Goal: Communication & Community: Answer question/provide support

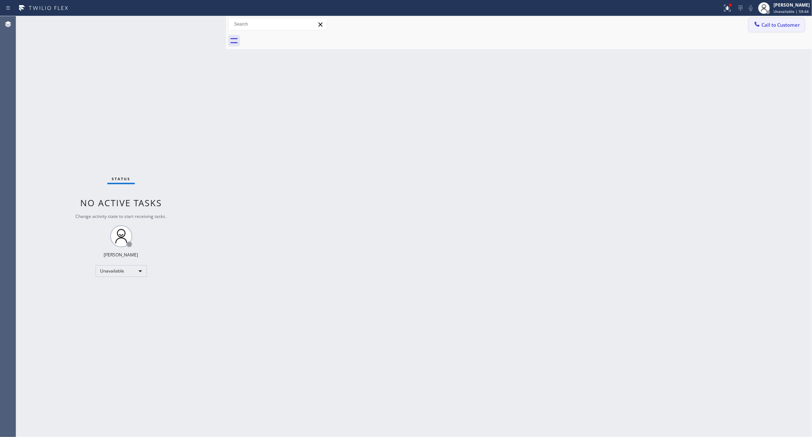
click at [782, 22] on span "Call to Customer" at bounding box center [780, 25] width 38 height 7
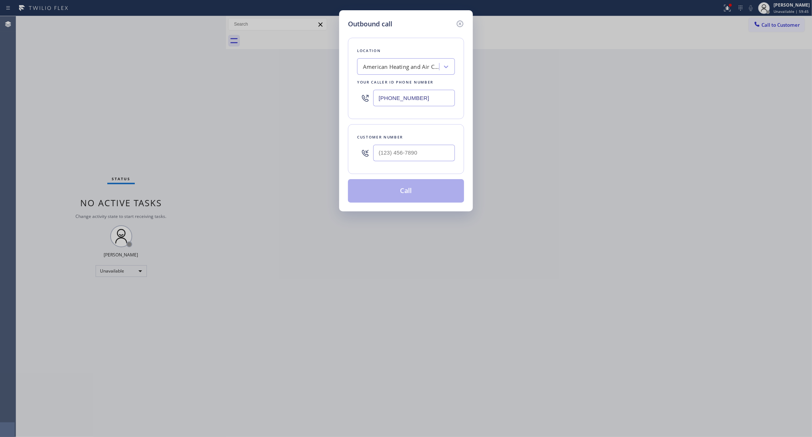
paste input "57) 254-3209"
drag, startPoint x: 437, startPoint y: 98, endPoint x: 292, endPoint y: 79, distance: 146.3
click at [258, 98] on div "Outbound call Location American Heating and Air Conditioning Your caller id pho…" at bounding box center [406, 218] width 812 height 437
type input "[PHONE_NUMBER]"
click at [384, 152] on input "(___) ___-____" at bounding box center [414, 153] width 82 height 16
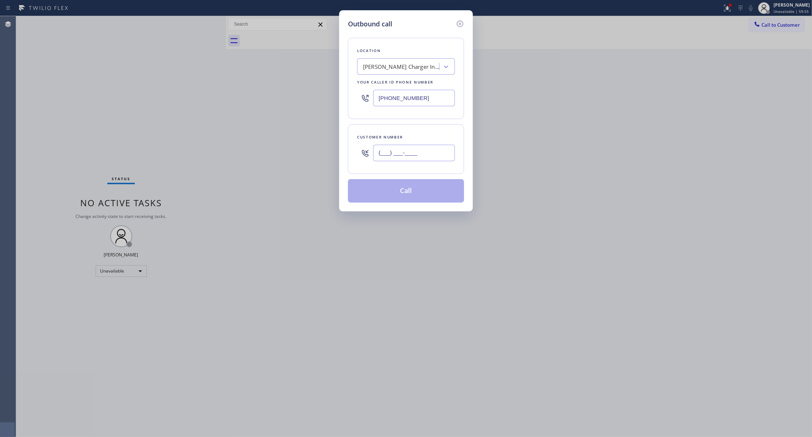
paste input "619) 379-6030"
type input "[PHONE_NUMBER]"
click at [370, 187] on button "Call" at bounding box center [406, 190] width 116 height 23
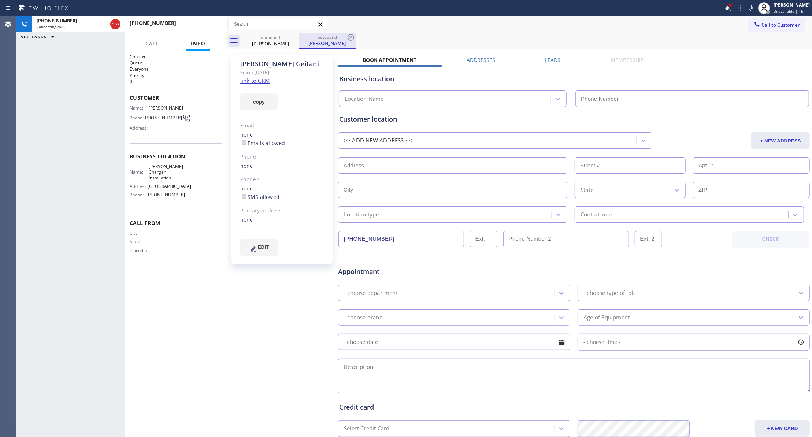
type input "[PHONE_NUMBER]"
click at [349, 38] on icon at bounding box center [350, 37] width 7 height 7
click at [265, 78] on link "link to CRM" at bounding box center [255, 80] width 30 height 7
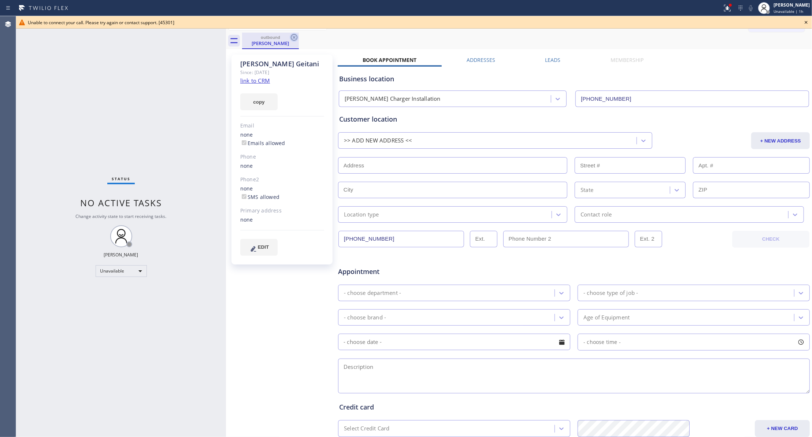
click at [291, 38] on icon at bounding box center [294, 37] width 9 height 9
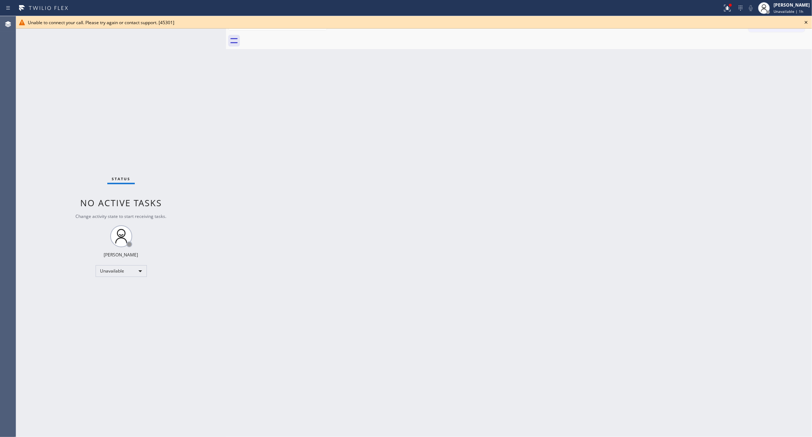
click at [810, 22] on div "Unable to connect your call. Please try again or contact support. [45301]" at bounding box center [413, 22] width 795 height 12
click at [805, 22] on icon at bounding box center [805, 22] width 3 height 3
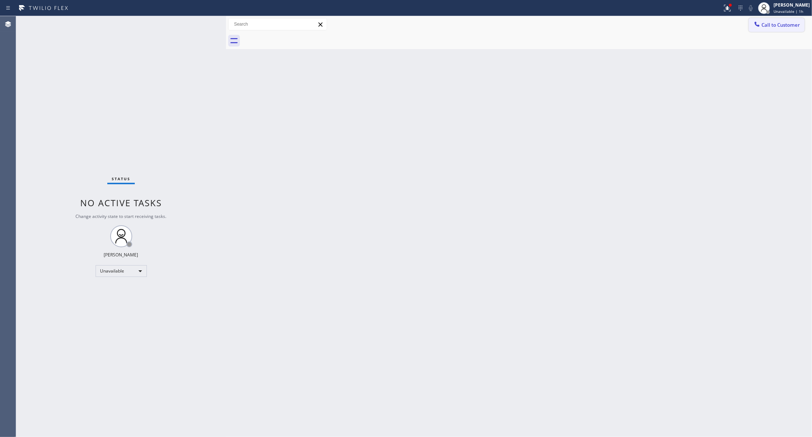
click at [787, 31] on button "Call to Customer" at bounding box center [776, 25] width 56 height 14
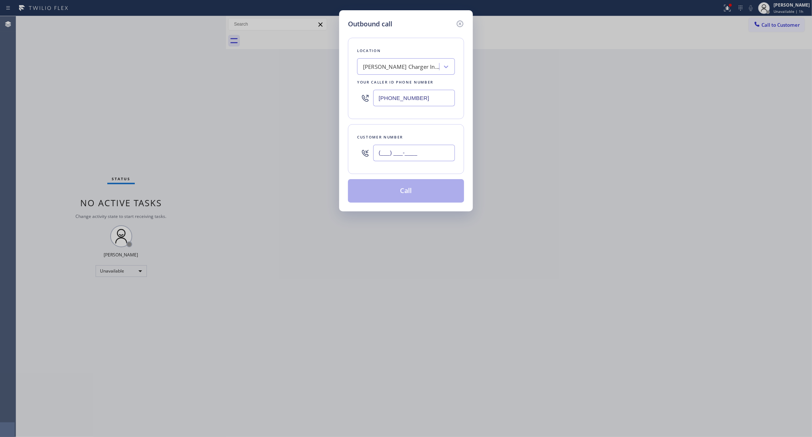
click at [399, 154] on input "(___) ___-____" at bounding box center [414, 153] width 82 height 16
paste input "619) 379-6030"
type input "[PHONE_NUMBER]"
click at [384, 68] on div "[PERSON_NAME] Charger Installation" at bounding box center [401, 67] width 77 height 8
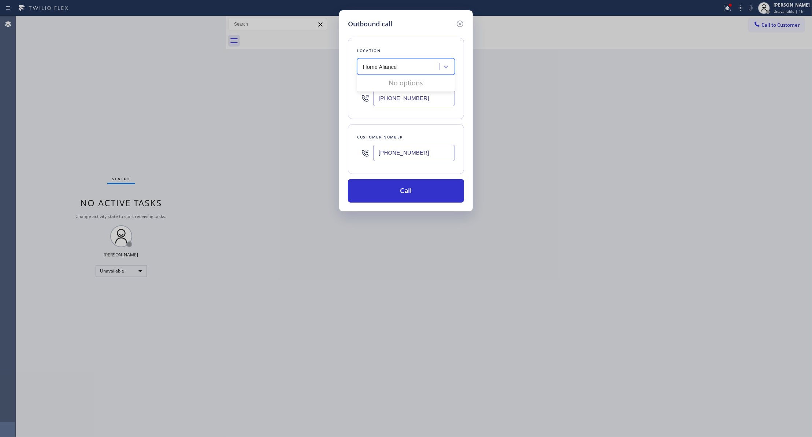
click at [386, 67] on input "Home Aliance" at bounding box center [380, 67] width 35 height 6
type input "Home Alliance"
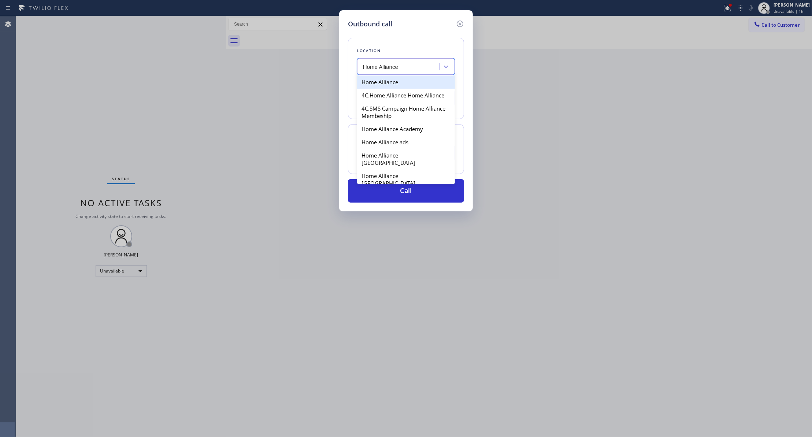
click at [415, 82] on div "Home Alliance" at bounding box center [406, 81] width 98 height 13
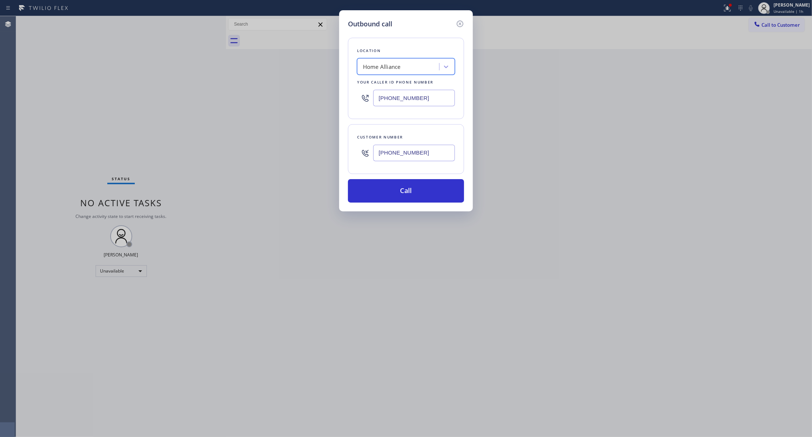
type input "[PHONE_NUMBER]"
drag, startPoint x: 434, startPoint y: 153, endPoint x: 339, endPoint y: 153, distance: 95.2
click at [339, 153] on div "Outbound call Location Home Alliance Your caller id phone number [PHONE_NUMBER]…" at bounding box center [406, 110] width 134 height 201
click at [403, 200] on button "Call" at bounding box center [406, 190] width 116 height 23
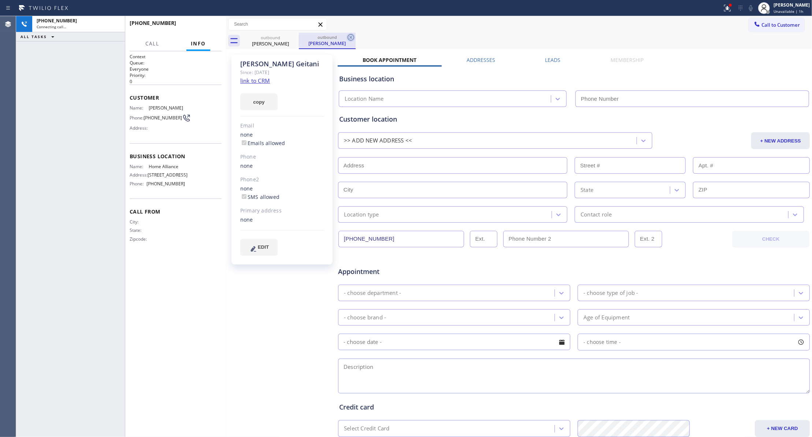
click at [349, 37] on icon at bounding box center [350, 37] width 9 height 9
type input "[PHONE_NUMBER]"
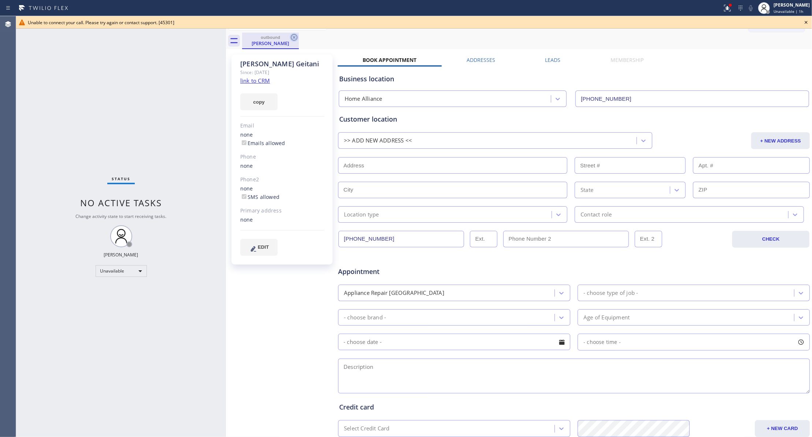
click at [291, 37] on icon at bounding box center [294, 37] width 9 height 9
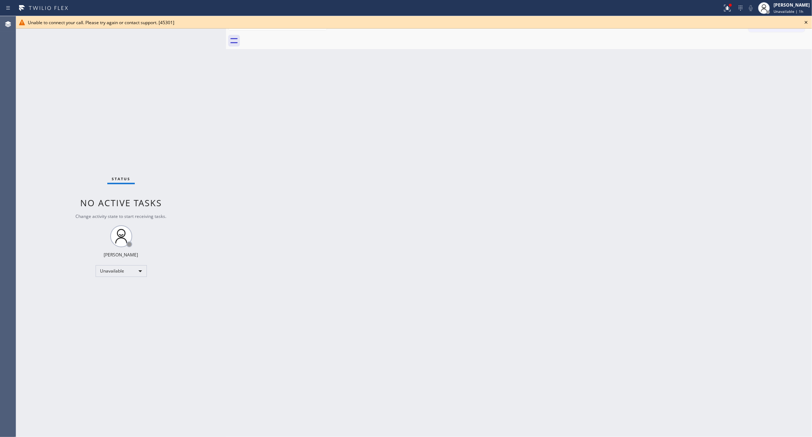
click at [808, 20] on icon at bounding box center [805, 22] width 9 height 9
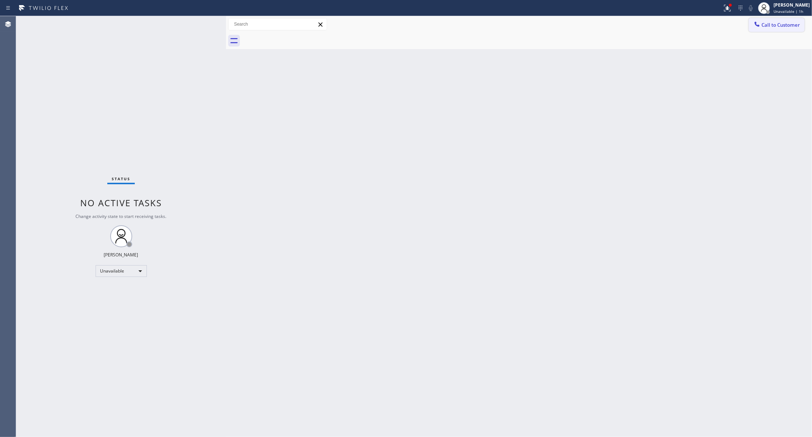
click at [764, 26] on span "Call to Customer" at bounding box center [780, 25] width 38 height 7
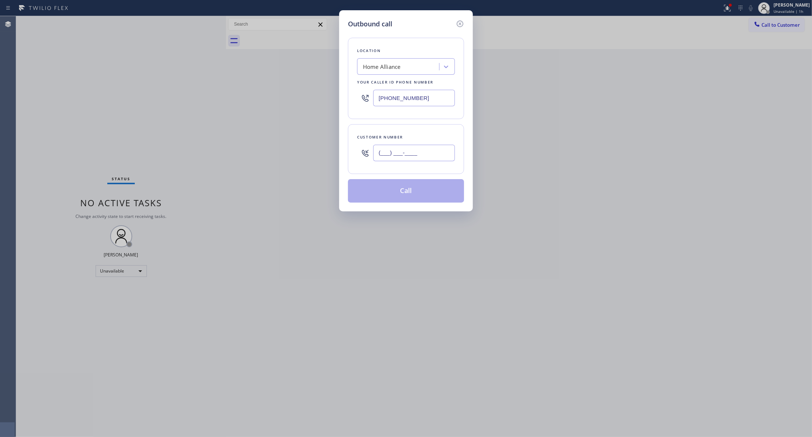
click at [390, 161] on input "(___) ___-____" at bounding box center [414, 153] width 82 height 16
paste input "619) 379-6030"
type input "[PHONE_NUMBER]"
click at [392, 68] on div "Home Alliance" at bounding box center [382, 67] width 38 height 8
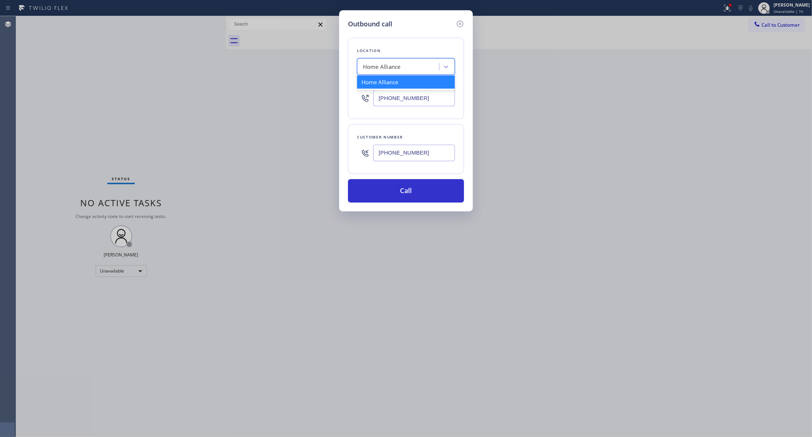
type input "%"
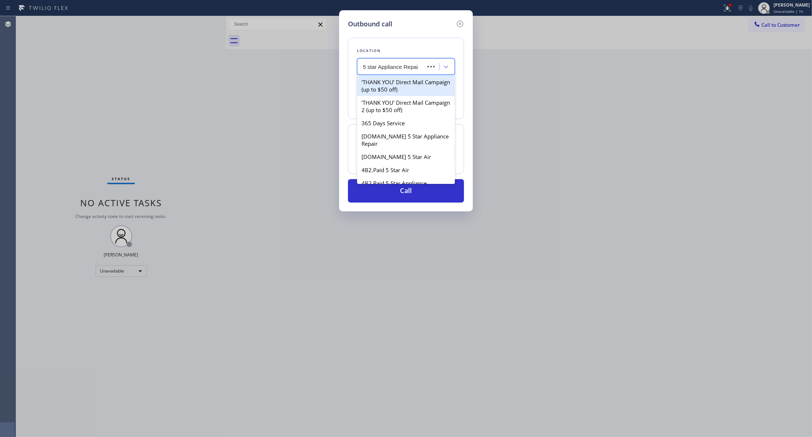
type input "5 star Appliance Repair"
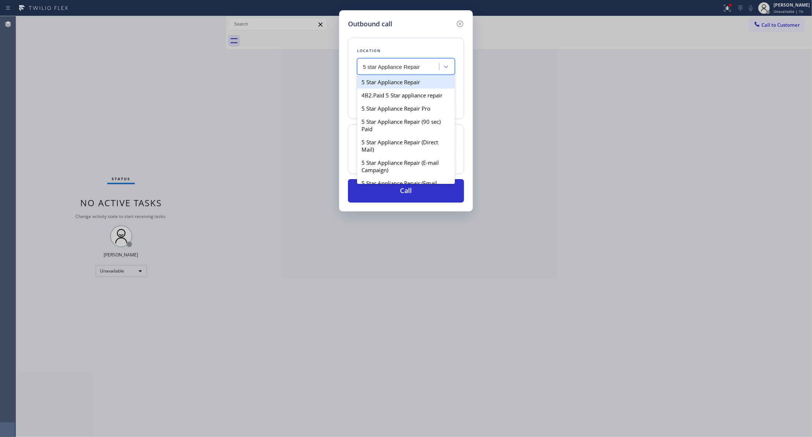
click at [391, 82] on div "5 Star Appliance Repair" at bounding box center [406, 81] width 98 height 13
type input "[PHONE_NUMBER]"
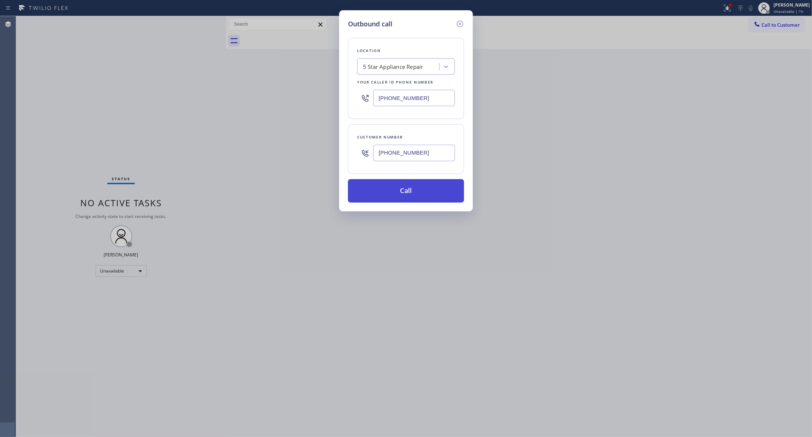
click at [406, 187] on button "Call" at bounding box center [406, 190] width 116 height 23
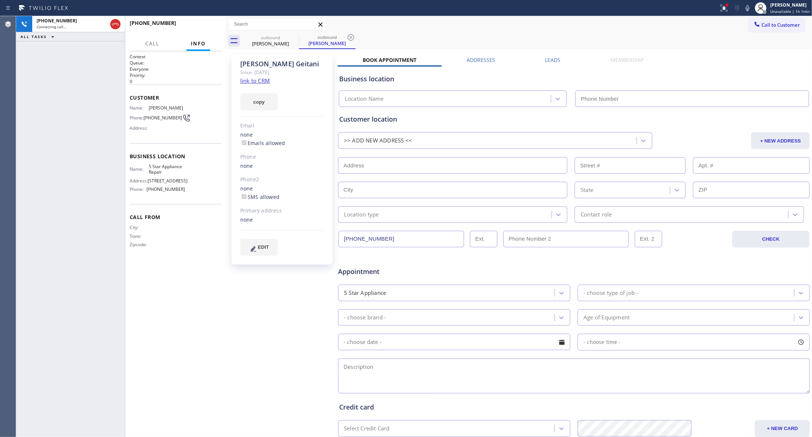
type input "[PHONE_NUMBER]"
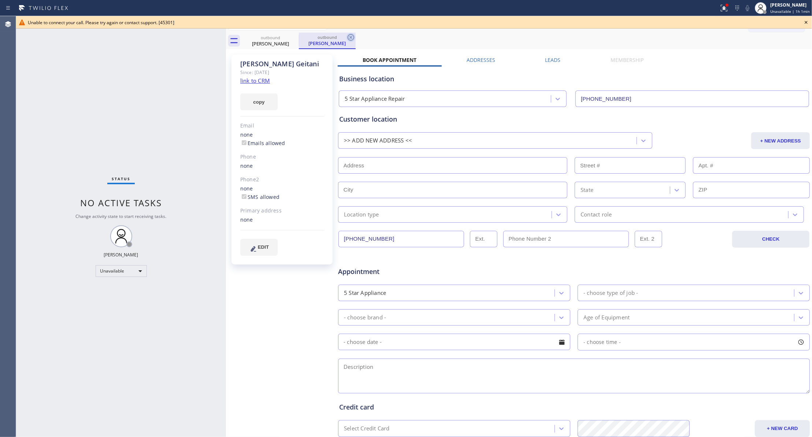
click at [351, 37] on icon at bounding box center [350, 37] width 9 height 9
click at [807, 20] on icon at bounding box center [805, 22] width 9 height 9
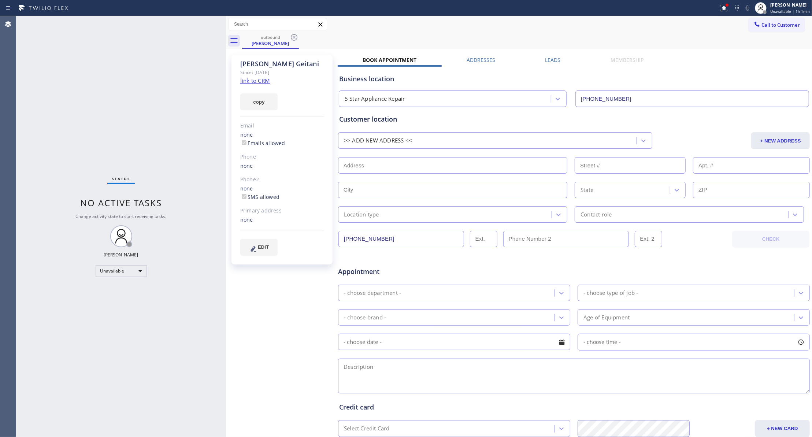
drag, startPoint x: 294, startPoint y: 38, endPoint x: 309, endPoint y: 14, distance: 28.6
click at [294, 38] on icon at bounding box center [294, 37] width 9 height 9
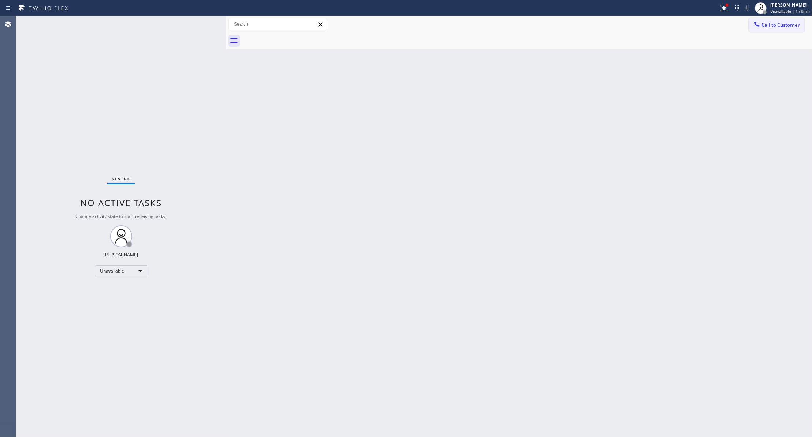
click at [775, 27] on span "Call to Customer" at bounding box center [780, 25] width 38 height 7
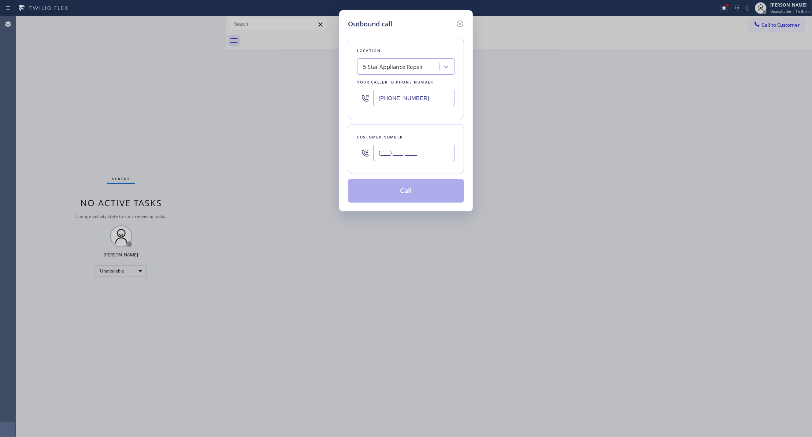
click at [423, 153] on input "(___) ___-____" at bounding box center [414, 153] width 82 height 16
paste input "310) 921-5660"
type input "[PHONE_NUMBER]"
drag, startPoint x: 441, startPoint y: 94, endPoint x: 257, endPoint y: 119, distance: 186.2
click at [194, 97] on div "Outbound call Location 5 Star Appliance Repair Your caller id phone number [PHO…" at bounding box center [406, 218] width 812 height 437
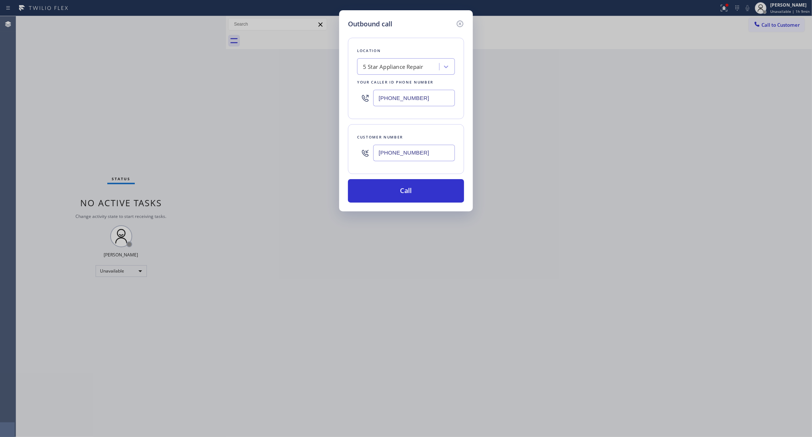
paste input "310) 868-0820"
type input "[PHONE_NUMBER]"
drag, startPoint x: 382, startPoint y: 148, endPoint x: 339, endPoint y: 148, distance: 43.6
click at [339, 148] on div "Outbound call Location Alliance HVAC [GEOGRAPHIC_DATA] Your caller id phone num…" at bounding box center [406, 110] width 134 height 201
click at [421, 192] on button "Call" at bounding box center [406, 190] width 116 height 23
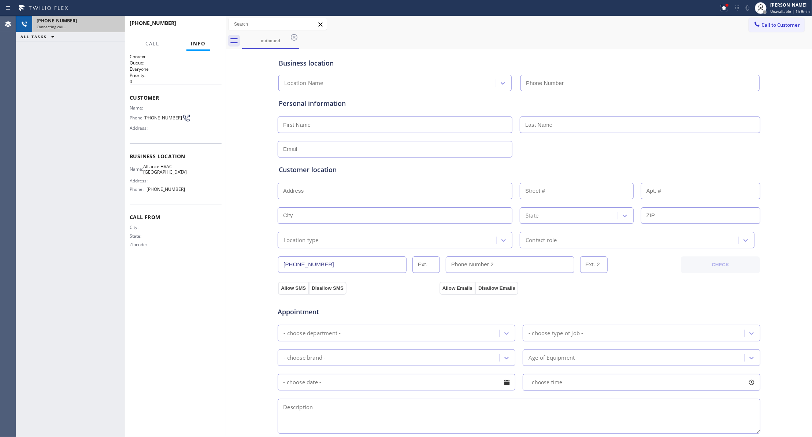
type input "[PHONE_NUMBER]"
drag, startPoint x: 116, startPoint y: 24, endPoint x: 105, endPoint y: 139, distance: 116.2
click at [105, 139] on div "[PHONE_NUMBER] Connecting call… ALL TASKS ALL TASKS ACTIVE TASKS TASKS IN WRAP …" at bounding box center [70, 226] width 109 height 421
click at [101, 135] on div "[PHONE_NUMBER] Connecting call… ALL TASKS ALL TASKS ACTIVE TASKS TASKS IN WRAP …" at bounding box center [70, 226] width 109 height 421
click at [202, 27] on span "HANG UP" at bounding box center [204, 26] width 22 height 5
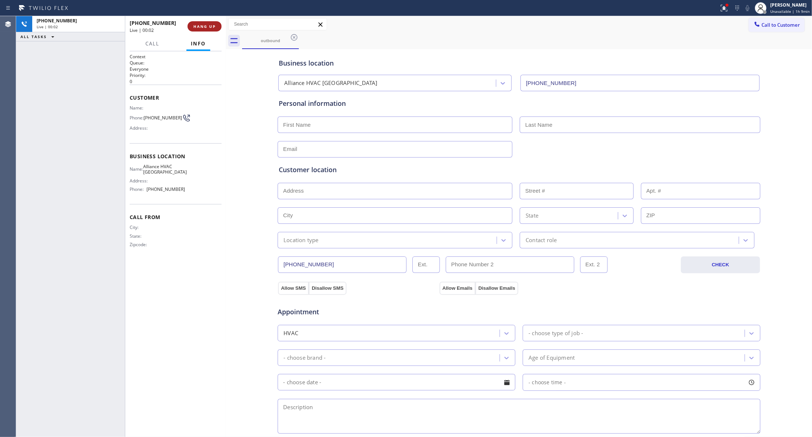
click at [203, 27] on span "HANG UP" at bounding box center [204, 26] width 22 height 5
click at [202, 25] on span "COMPLETE" at bounding box center [202, 26] width 25 height 5
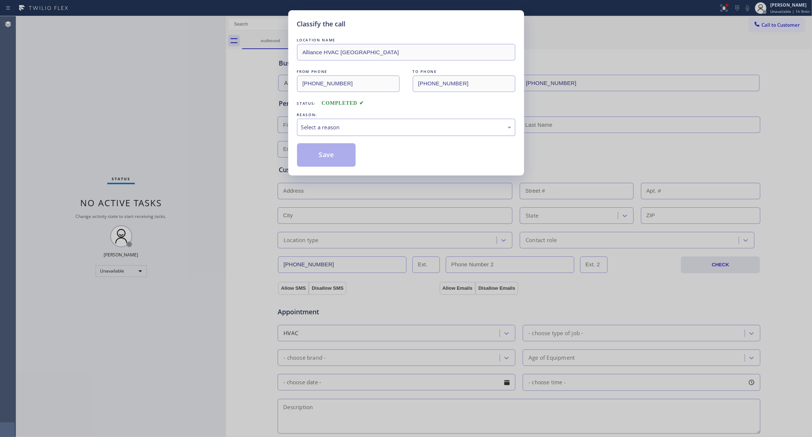
click at [321, 126] on div "Select a reason" at bounding box center [406, 127] width 210 height 8
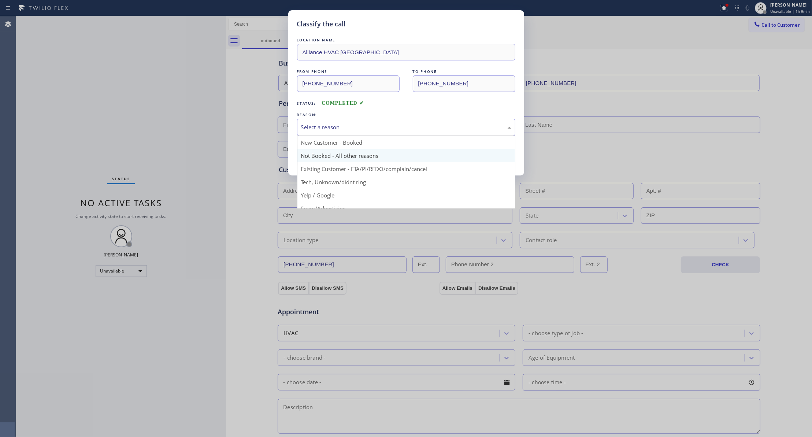
click at [320, 154] on button "Save" at bounding box center [326, 154] width 59 height 23
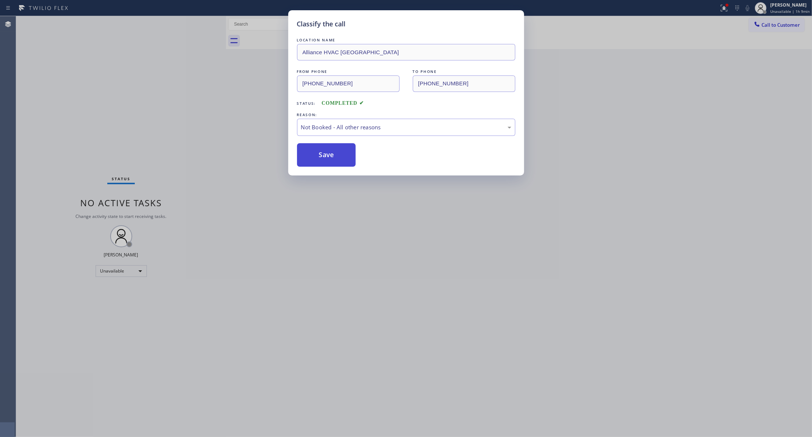
click at [320, 154] on button "Save" at bounding box center [326, 154] width 59 height 23
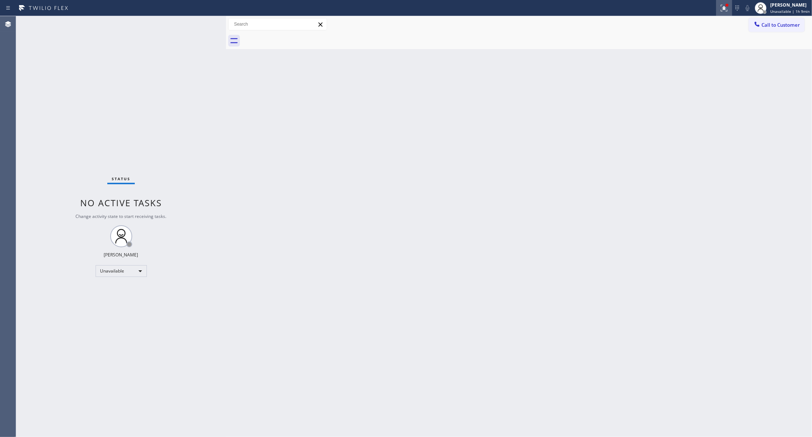
click at [719, 8] on icon at bounding box center [723, 8] width 9 height 9
click at [689, 92] on button "Clear issues" at bounding box center [679, 96] width 86 height 10
click at [781, 29] on button "Call to Customer" at bounding box center [776, 25] width 56 height 14
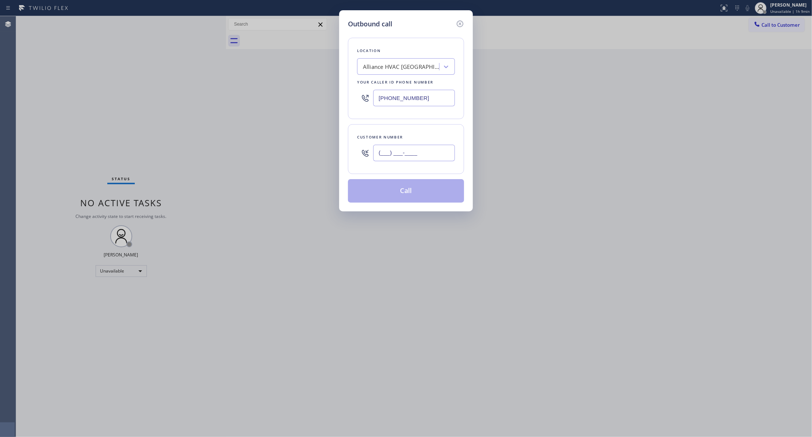
click at [438, 150] on input "(___) ___-____" at bounding box center [414, 153] width 82 height 16
paste input "310) 921-5660"
type input "[PHONE_NUMBER]"
click at [394, 193] on button "Call" at bounding box center [406, 190] width 116 height 23
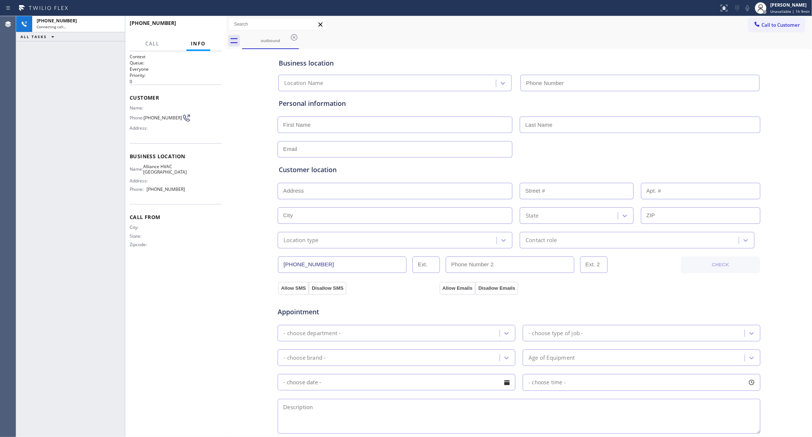
type input "[PHONE_NUMBER]"
click at [119, 20] on icon at bounding box center [115, 24] width 9 height 9
click at [189, 24] on button "HANG UP" at bounding box center [204, 26] width 34 height 10
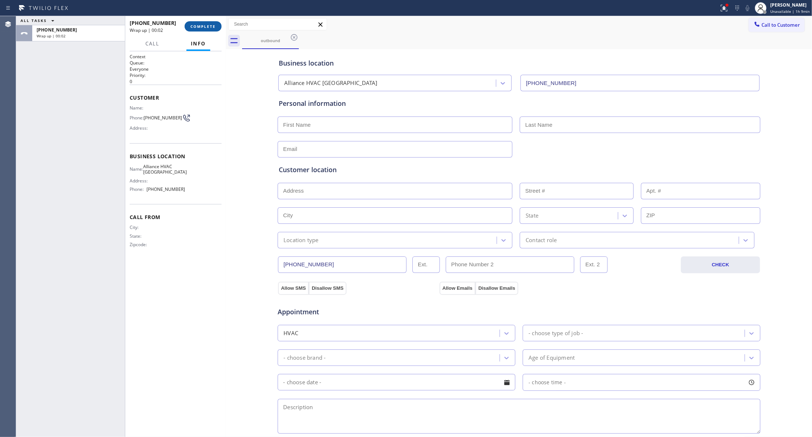
click at [204, 27] on span "COMPLETE" at bounding box center [202, 26] width 25 height 5
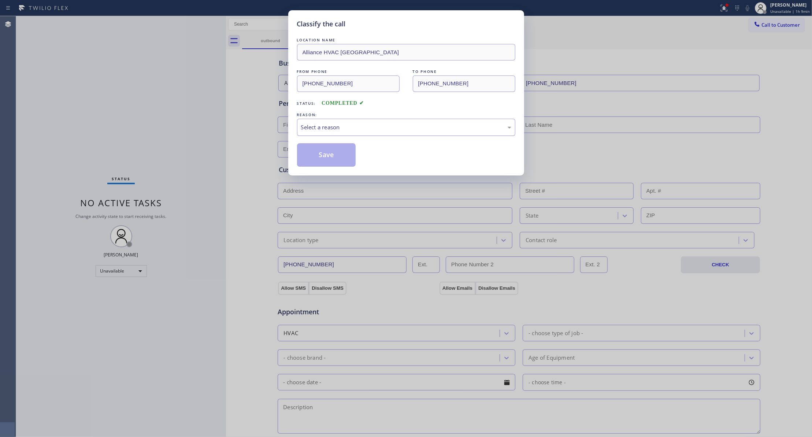
click at [323, 127] on div "Select a reason" at bounding box center [406, 127] width 210 height 8
click at [323, 154] on button "Save" at bounding box center [326, 154] width 59 height 23
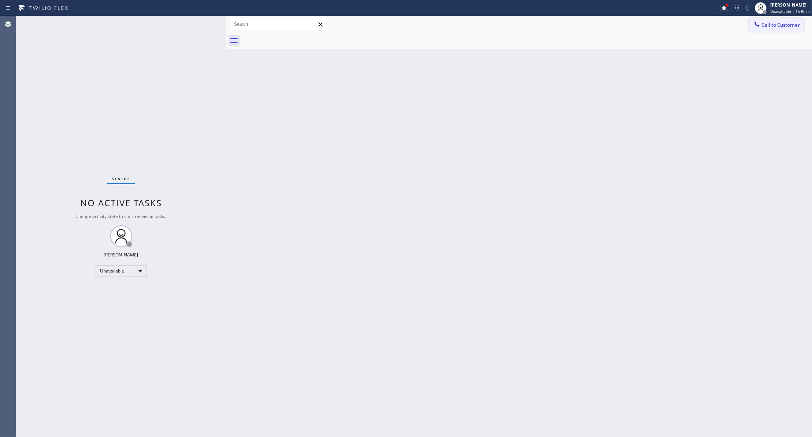
click at [771, 25] on span "Call to Customer" at bounding box center [780, 25] width 38 height 7
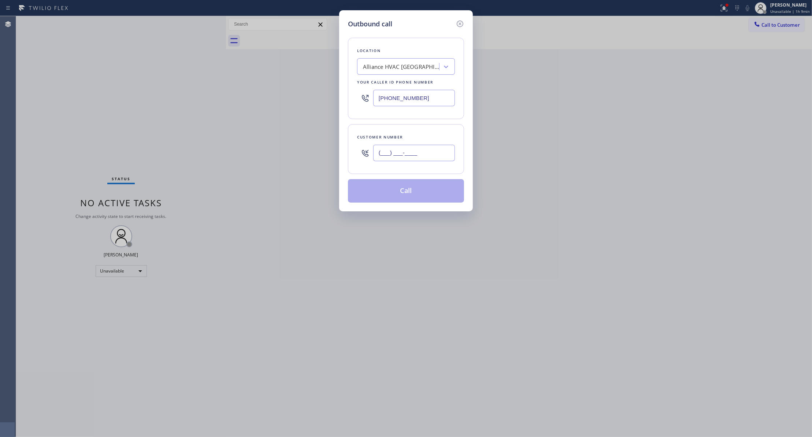
click at [405, 153] on input "(___) ___-____" at bounding box center [414, 153] width 82 height 16
paste input "310) 921-5660"
type input "[PHONE_NUMBER]"
click at [400, 191] on button "Call" at bounding box center [406, 190] width 116 height 23
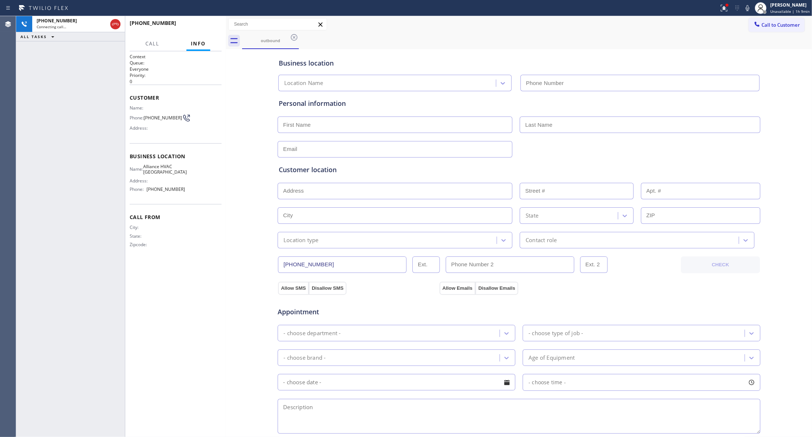
type input "[PHONE_NUMBER]"
click at [115, 23] on icon at bounding box center [115, 24] width 9 height 9
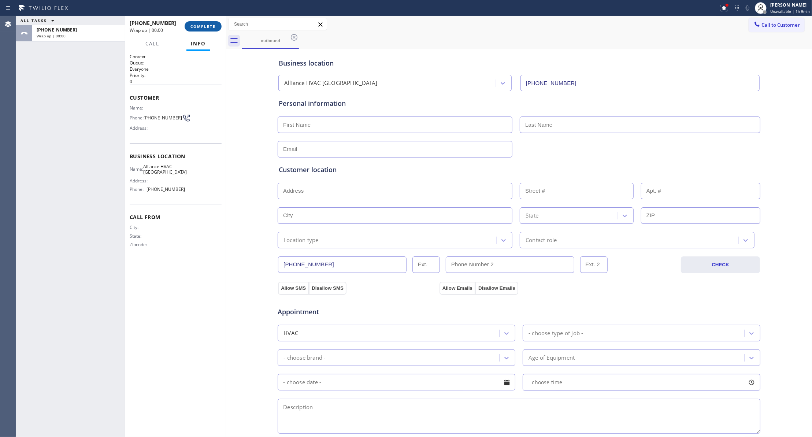
click at [195, 25] on span "COMPLETE" at bounding box center [202, 26] width 25 height 5
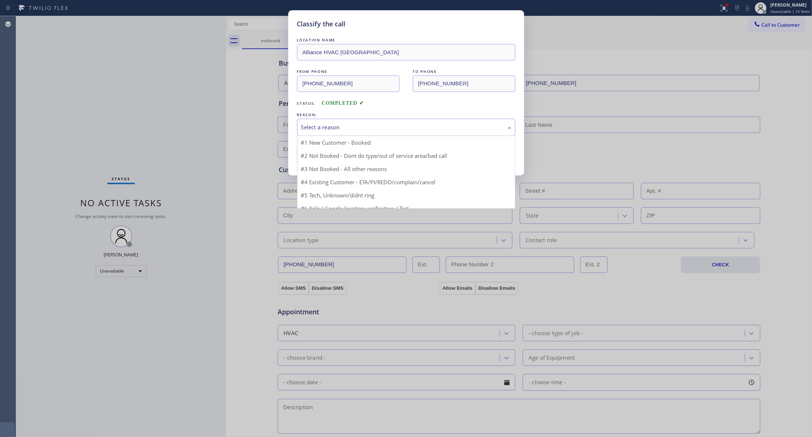
click at [350, 131] on div "Select a reason" at bounding box center [406, 127] width 210 height 8
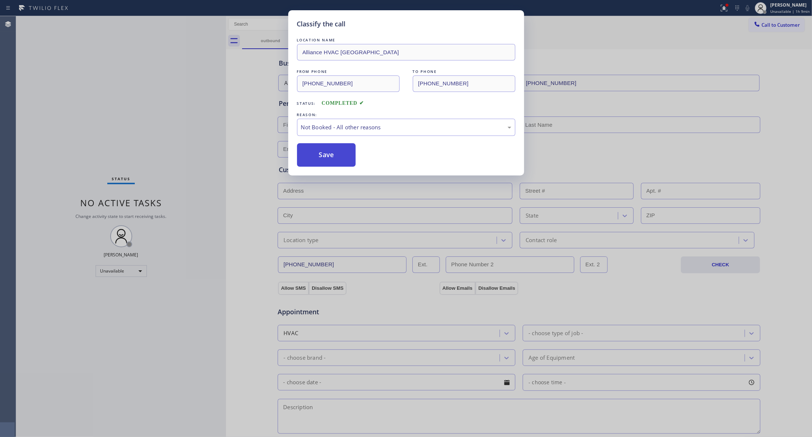
click at [317, 156] on button "Save" at bounding box center [326, 154] width 59 height 23
drag, startPoint x: 317, startPoint y: 157, endPoint x: 358, endPoint y: 143, distance: 43.3
click at [317, 156] on button "Save" at bounding box center [326, 154] width 59 height 23
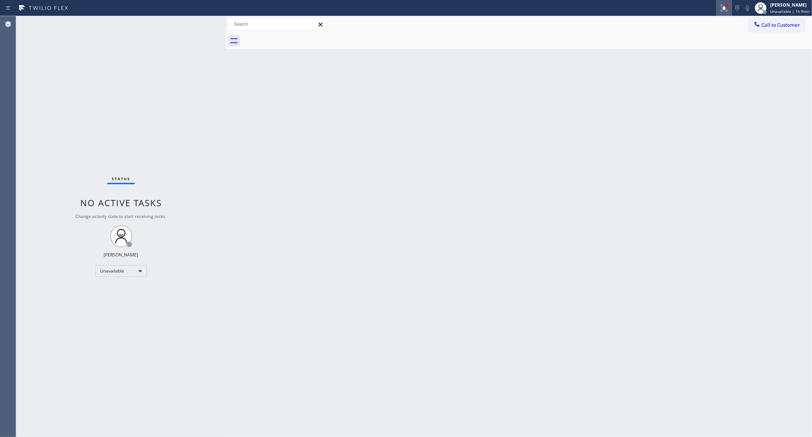
click at [720, 11] on icon at bounding box center [723, 8] width 7 height 7
click at [653, 97] on button "Clear issues" at bounding box center [679, 96] width 86 height 10
click at [780, 30] on button "Call to Customer" at bounding box center [776, 25] width 56 height 14
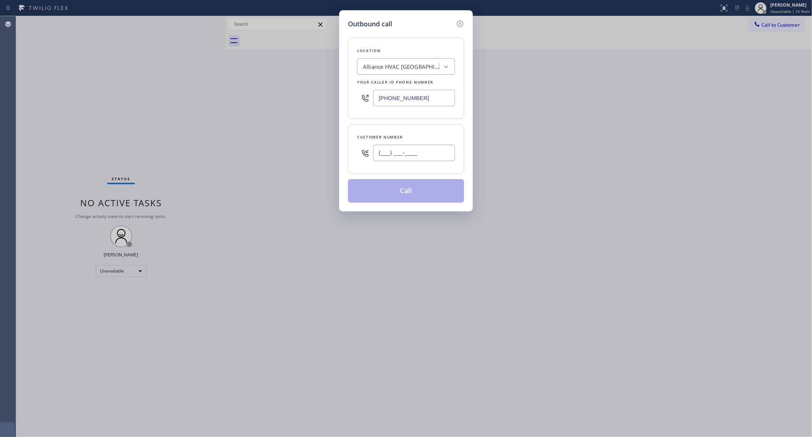
click at [418, 157] on input "(___) ___-____" at bounding box center [414, 153] width 82 height 16
paste input "310) 921-5660"
type input "[PHONE_NUMBER]"
click at [423, 192] on button "Call" at bounding box center [406, 190] width 116 height 23
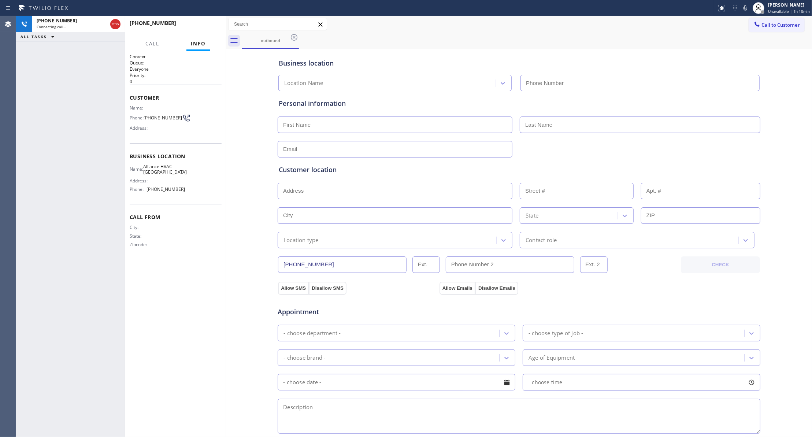
type input "[PHONE_NUMBER]"
click at [226, 31] on div at bounding box center [226, 226] width 0 height 421
click at [212, 25] on span "HANG UP" at bounding box center [204, 26] width 22 height 5
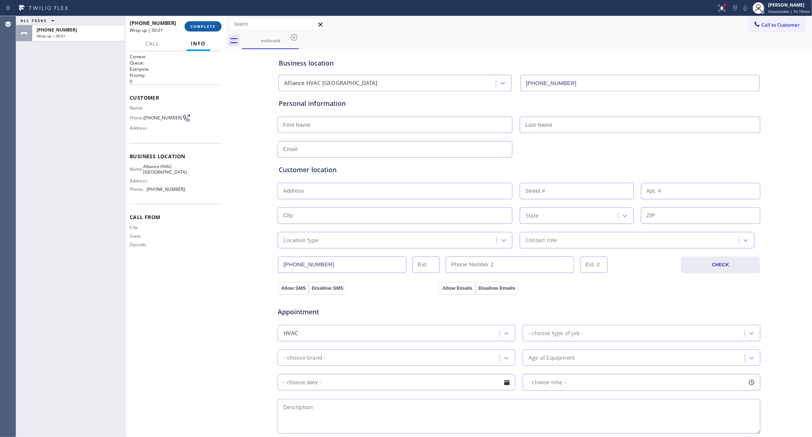
click at [191, 27] on span "COMPLETE" at bounding box center [202, 26] width 25 height 5
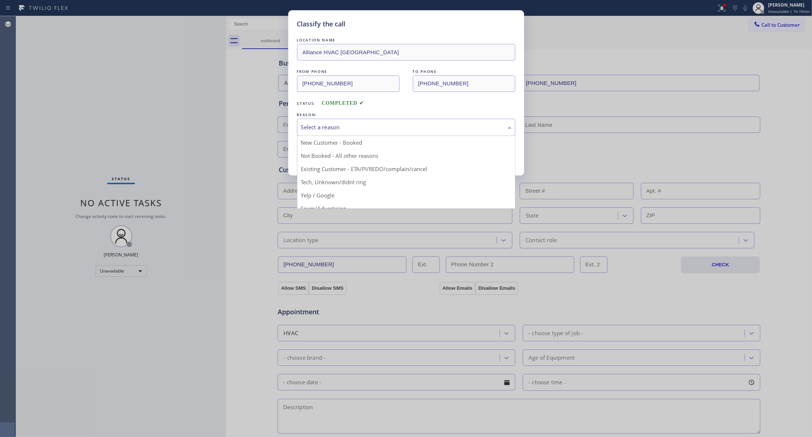
click at [332, 126] on div "Select a reason" at bounding box center [406, 127] width 210 height 8
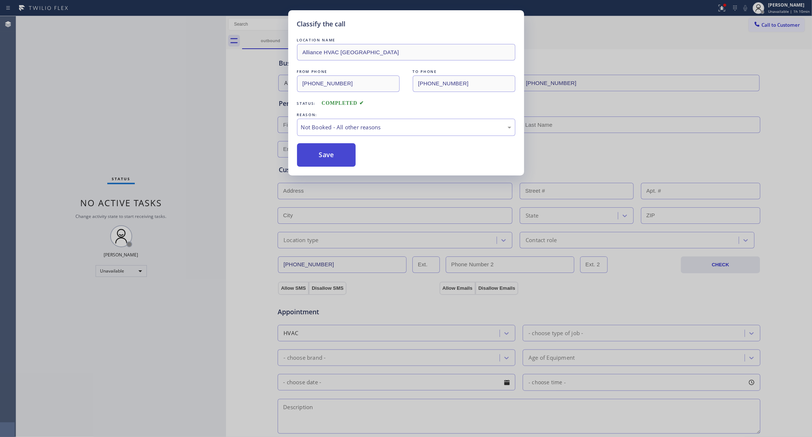
click at [318, 155] on button "Save" at bounding box center [326, 154] width 59 height 23
drag, startPoint x: 318, startPoint y: 155, endPoint x: 550, endPoint y: 125, distance: 233.3
click at [337, 152] on button "Save" at bounding box center [326, 154] width 59 height 23
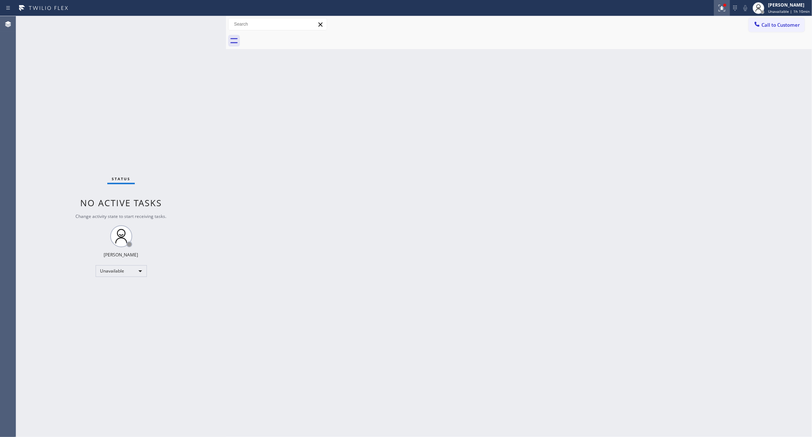
click at [717, 10] on icon at bounding box center [721, 8] width 9 height 9
click at [678, 100] on button "Clear issues" at bounding box center [679, 96] width 86 height 10
click at [783, 23] on span "Call to Customer" at bounding box center [780, 25] width 38 height 7
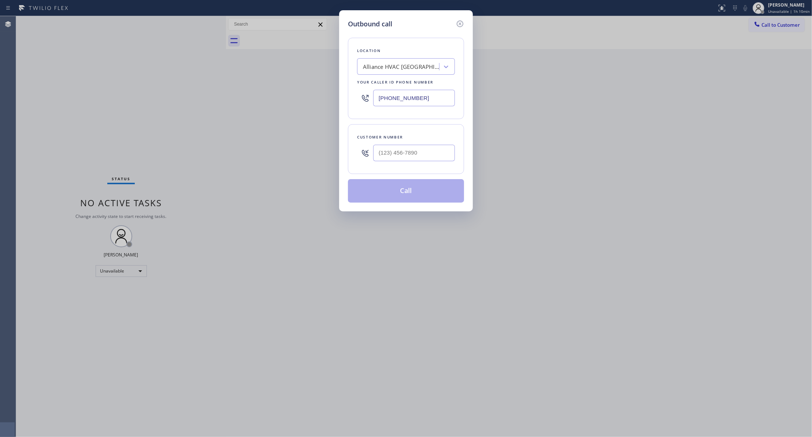
click at [433, 143] on div at bounding box center [414, 153] width 82 height 24
click at [433, 153] on input "(___) ___-____" at bounding box center [414, 153] width 82 height 16
paste input "310) 921-5660"
type input "[PHONE_NUMBER]"
click at [392, 198] on button "Call" at bounding box center [406, 190] width 116 height 23
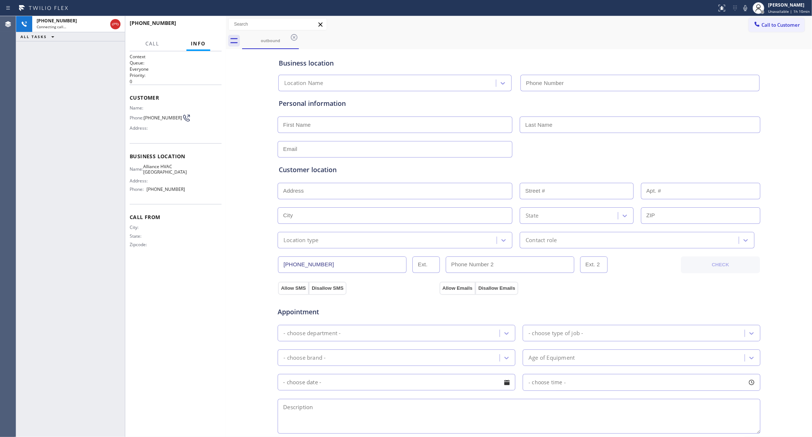
type input "[PHONE_NUMBER]"
click at [192, 26] on button "HANG UP" at bounding box center [204, 26] width 34 height 10
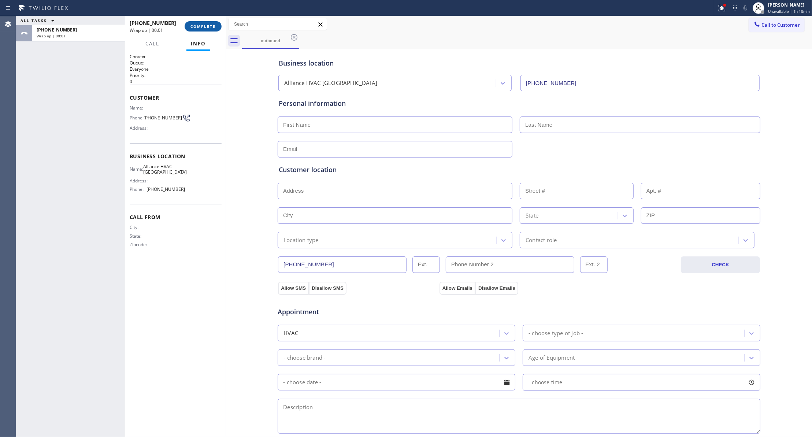
click at [207, 26] on span "COMPLETE" at bounding box center [202, 26] width 25 height 5
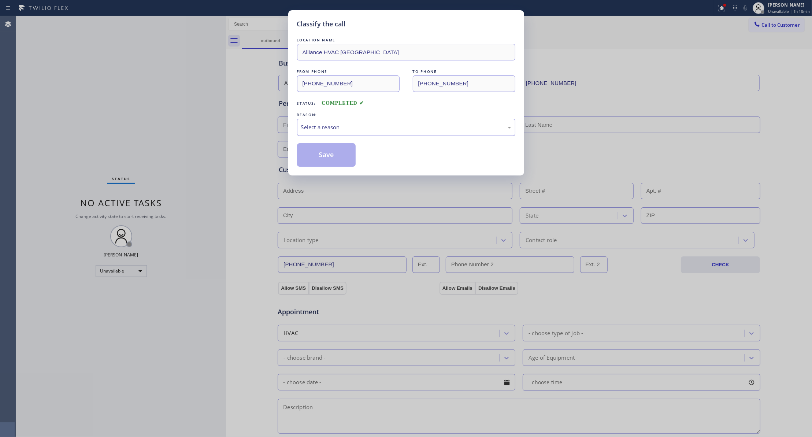
click at [343, 131] on div "Select a reason" at bounding box center [406, 127] width 210 height 8
click at [338, 157] on button "Save" at bounding box center [326, 154] width 59 height 23
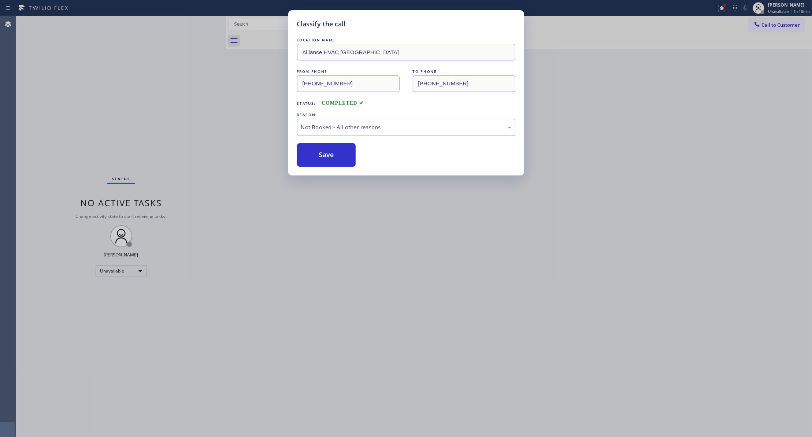
click at [338, 157] on button "Save" at bounding box center [326, 154] width 59 height 23
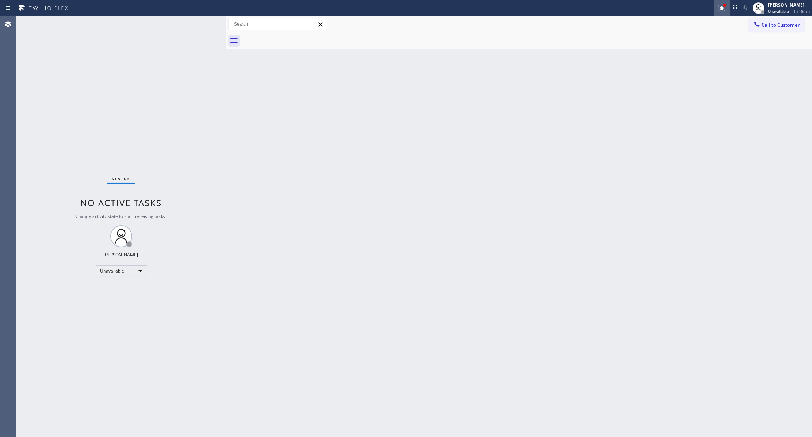
click at [719, 9] on icon at bounding box center [721, 8] width 9 height 9
click at [700, 97] on button "Clear issues" at bounding box center [679, 96] width 86 height 10
click at [775, 29] on button "Call to Customer" at bounding box center [776, 25] width 56 height 14
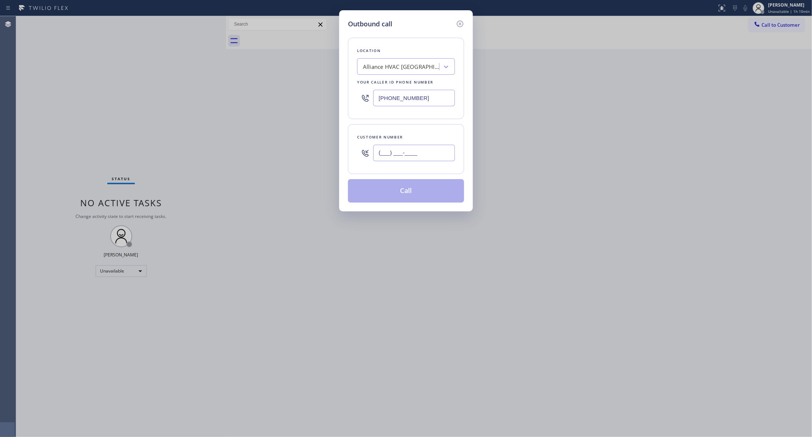
click at [409, 154] on input "(___) ___-____" at bounding box center [414, 153] width 82 height 16
paste input "310) 921-5660"
type input "[PHONE_NUMBER]"
click at [405, 192] on button "Call" at bounding box center [406, 190] width 116 height 23
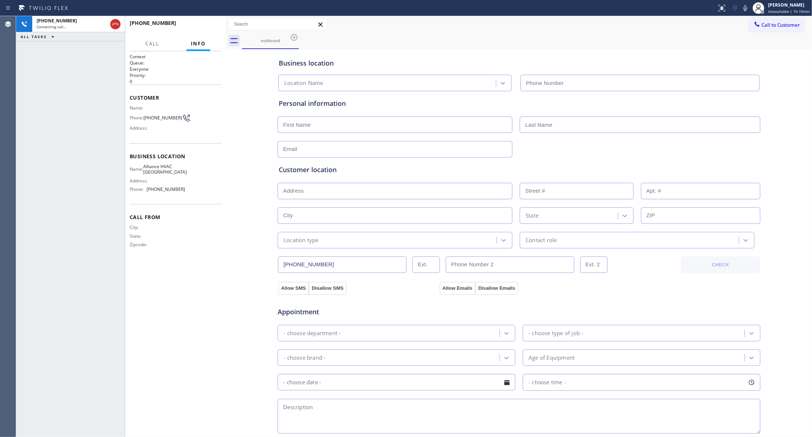
type input "[PHONE_NUMBER]"
click at [200, 29] on button "HANG UP" at bounding box center [204, 26] width 34 height 10
click at [200, 28] on span "HANG UP" at bounding box center [204, 26] width 22 height 5
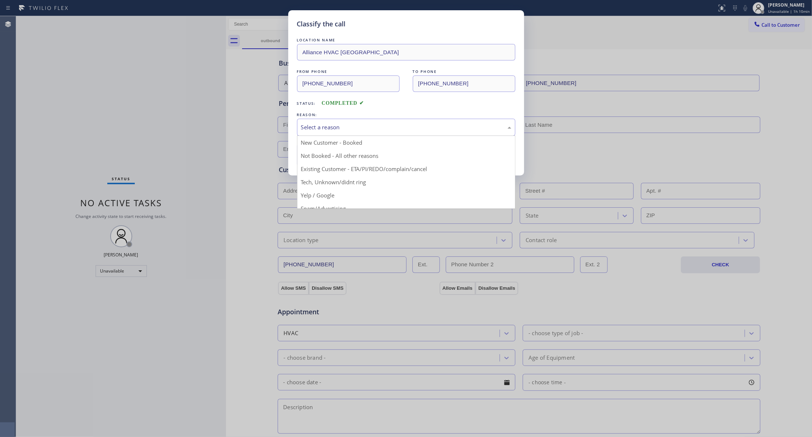
click at [357, 131] on div "Select a reason" at bounding box center [406, 127] width 210 height 8
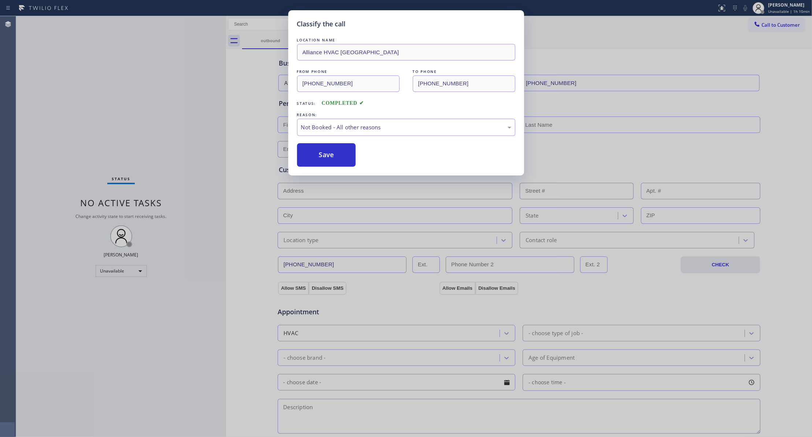
click at [346, 157] on button "Save" at bounding box center [326, 154] width 59 height 23
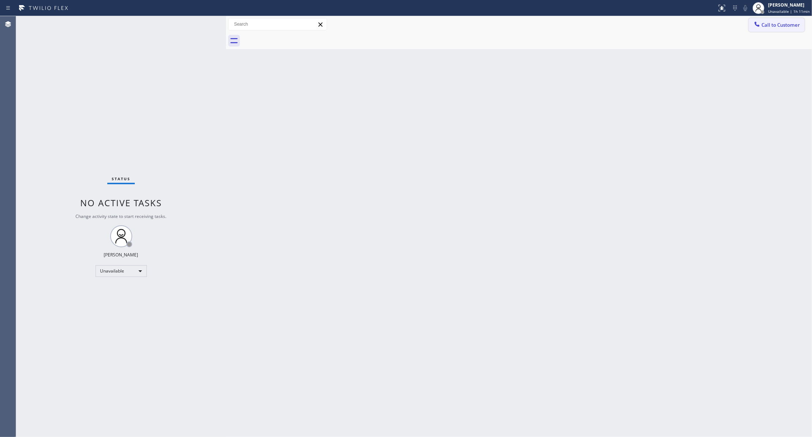
click at [801, 24] on button "Call to Customer" at bounding box center [776, 25] width 56 height 14
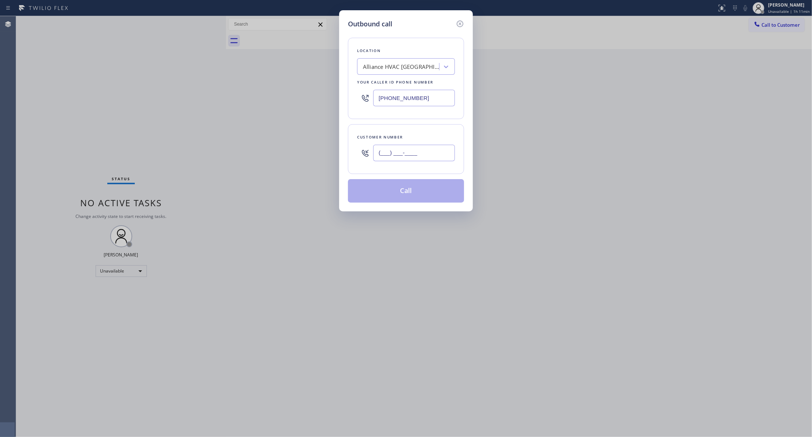
click at [433, 150] on input "(___) ___-____" at bounding box center [414, 153] width 82 height 16
paste input "954) 676-7903"
type input "[PHONE_NUMBER]"
drag, startPoint x: 441, startPoint y: 100, endPoint x: 255, endPoint y: 97, distance: 185.6
click at [255, 97] on div "Outbound call Location Alliance HVAC [GEOGRAPHIC_DATA] Your caller id phone num…" at bounding box center [406, 218] width 812 height 437
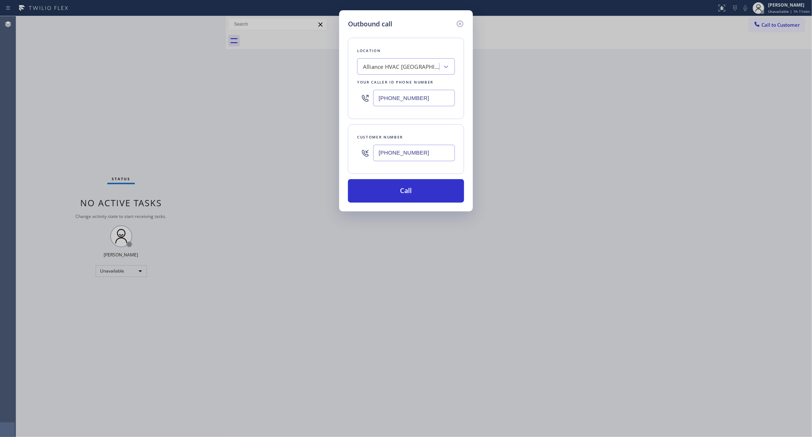
paste input "954) 799-3474"
type input "[PHONE_NUMBER]"
drag, startPoint x: 446, startPoint y: 154, endPoint x: 325, endPoint y: 154, distance: 120.4
click at [325, 154] on div "Outbound call Location Metro Heating Repair Sunrise Your caller id phone number…" at bounding box center [406, 218] width 812 height 437
click at [396, 192] on button "Call" at bounding box center [406, 190] width 116 height 23
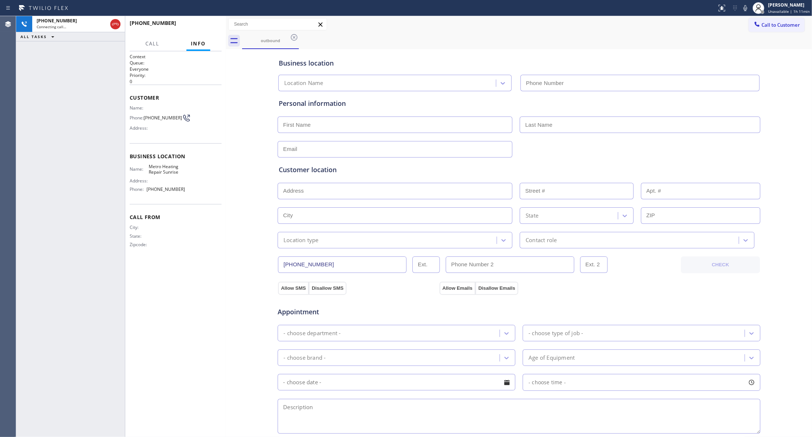
type input "[PHONE_NUMBER]"
click at [210, 24] on span "HANG UP" at bounding box center [204, 26] width 22 height 5
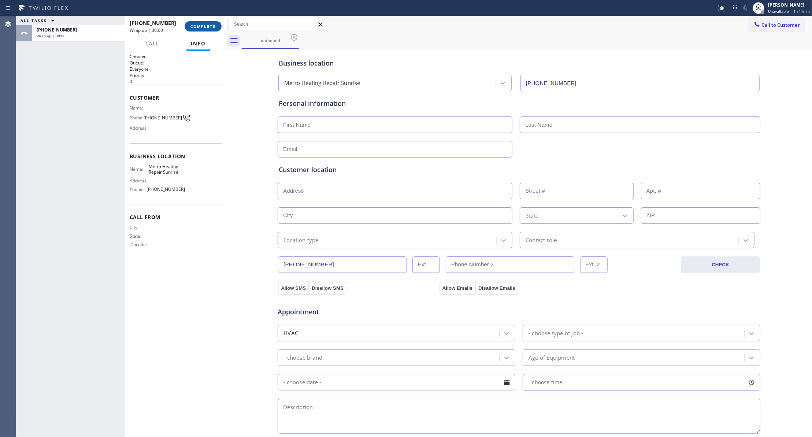
click at [210, 24] on span "COMPLETE" at bounding box center [202, 26] width 25 height 5
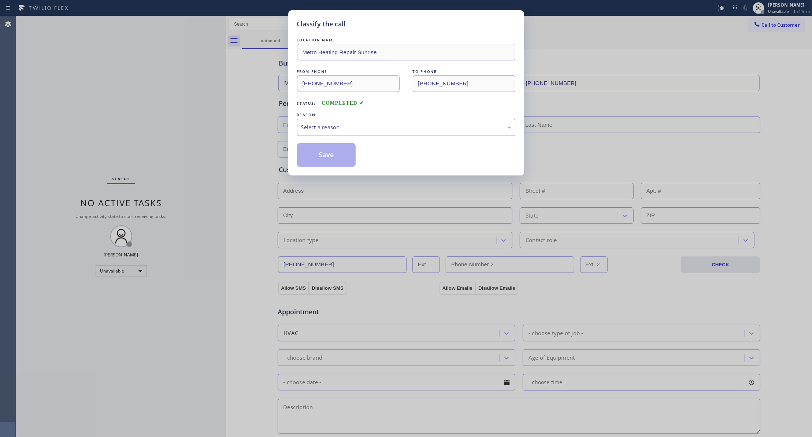
click at [320, 129] on div "Select a reason" at bounding box center [406, 127] width 210 height 8
click at [316, 153] on button "Save" at bounding box center [326, 154] width 59 height 23
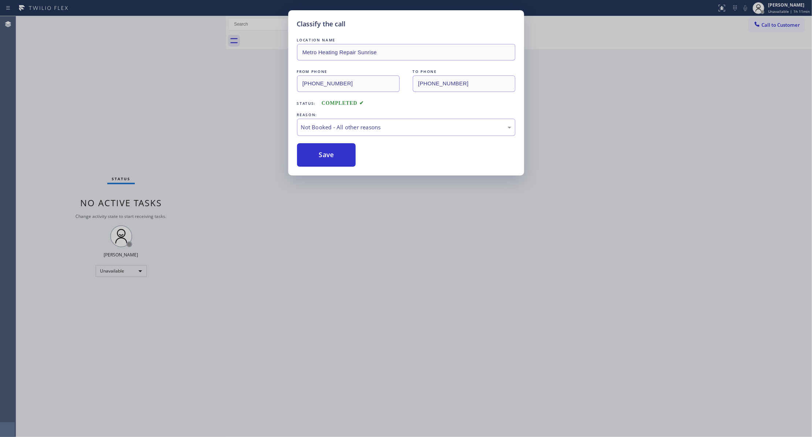
click at [316, 153] on button "Save" at bounding box center [326, 154] width 59 height 23
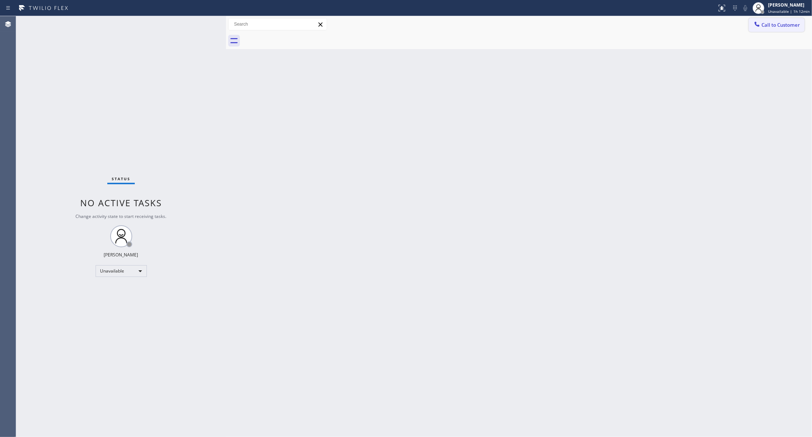
click at [783, 27] on span "Call to Customer" at bounding box center [780, 25] width 38 height 7
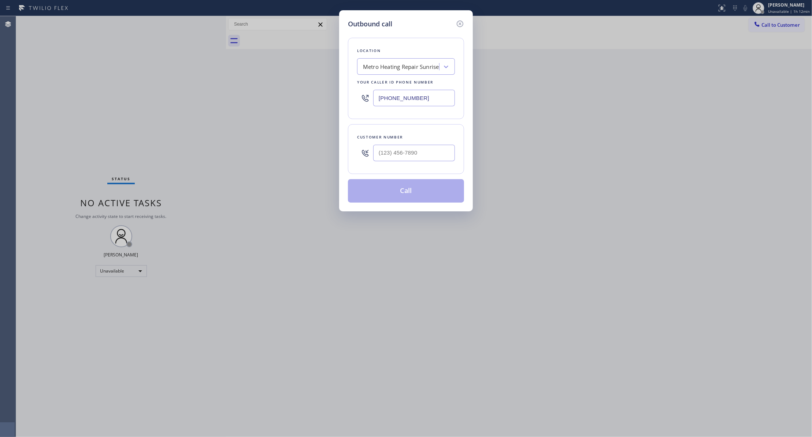
drag, startPoint x: 447, startPoint y: 96, endPoint x: 125, endPoint y: 100, distance: 321.8
click at [122, 97] on div "Outbound call Location Metro Heating Repair Sunrise Your caller id phone number…" at bounding box center [406, 218] width 812 height 437
paste input "676-7903"
type input "[PHONE_NUMBER]"
click at [421, 146] on input "(___) ___-____" at bounding box center [414, 153] width 82 height 16
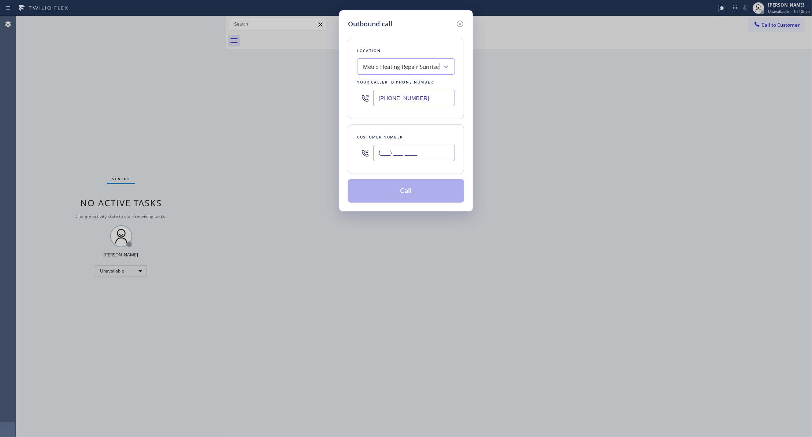
paste input "954) 676-7903"
type input "[PHONE_NUMBER]"
drag, startPoint x: 431, startPoint y: 99, endPoint x: 169, endPoint y: 90, distance: 262.3
click at [169, 90] on div "Outbound call Location Metro Heating Repair Sunrise Your caller id phone number…" at bounding box center [406, 218] width 812 height 437
paste input "text"
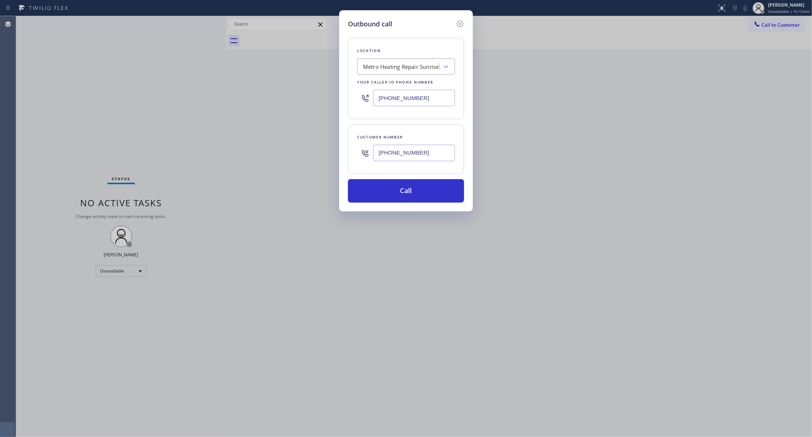
type input "[PHONE_NUMBER]"
drag, startPoint x: 439, startPoint y: 154, endPoint x: 339, endPoint y: 160, distance: 99.7
click at [335, 154] on div "Outbound call Location Metro Heating Repair Sunrise Your caller id phone number…" at bounding box center [406, 218] width 812 height 437
click at [393, 188] on button "Call" at bounding box center [406, 190] width 116 height 23
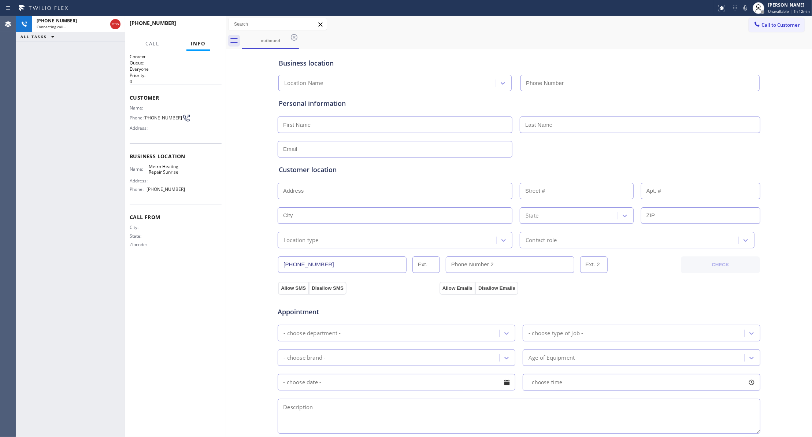
type input "[PHONE_NUMBER]"
click at [118, 24] on icon at bounding box center [115, 24] width 9 height 9
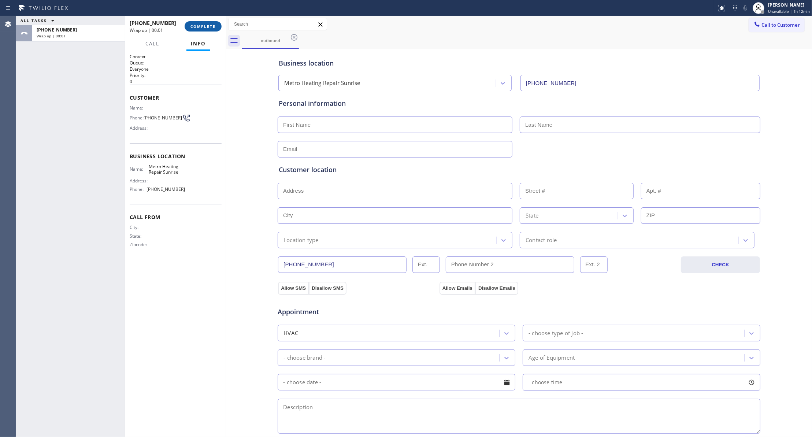
click at [202, 28] on span "COMPLETE" at bounding box center [202, 26] width 25 height 5
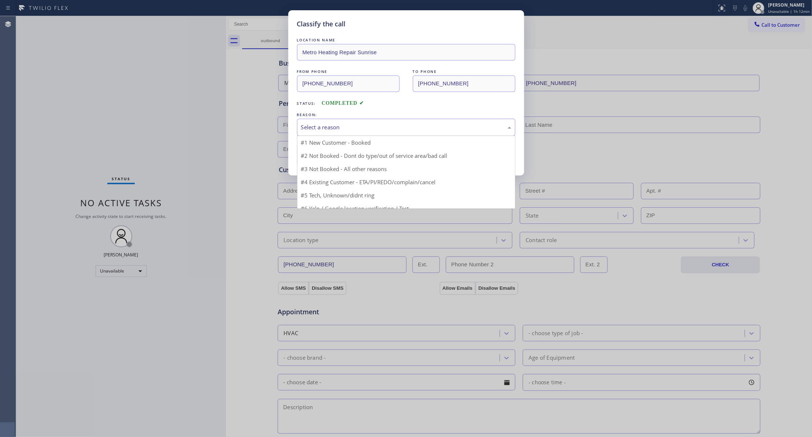
click at [332, 122] on div "Select a reason" at bounding box center [406, 127] width 218 height 17
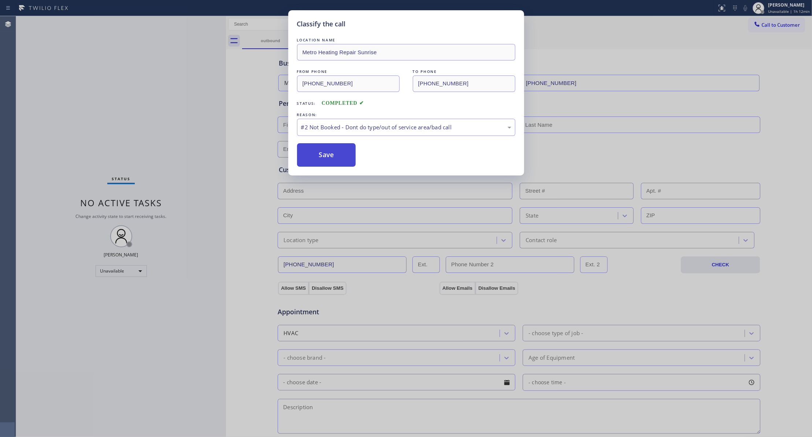
click at [324, 159] on button "Save" at bounding box center [326, 154] width 59 height 23
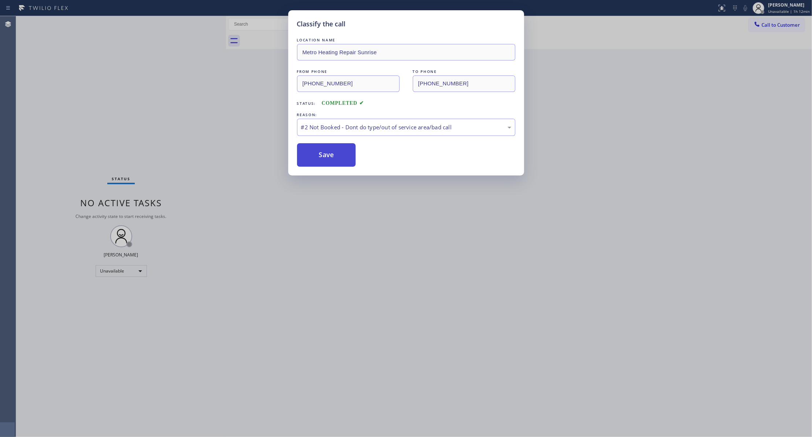
click at [324, 159] on button "Save" at bounding box center [326, 154] width 59 height 23
click at [325, 152] on button "Save" at bounding box center [326, 154] width 59 height 23
click at [336, 159] on button "Save" at bounding box center [326, 154] width 59 height 23
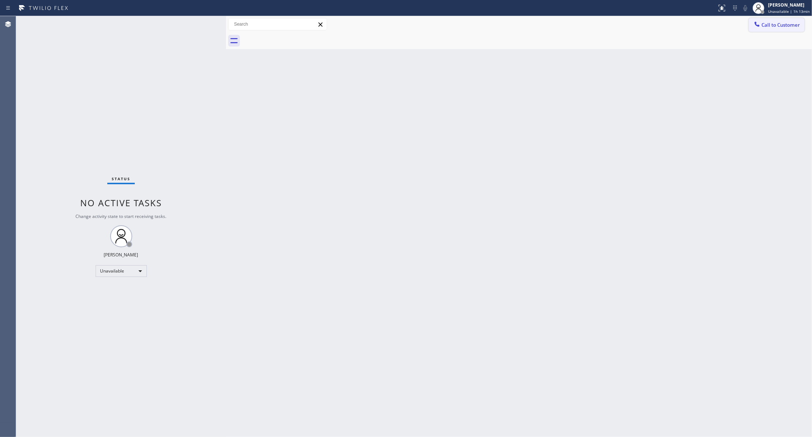
click at [788, 26] on span "Call to Customer" at bounding box center [780, 25] width 38 height 7
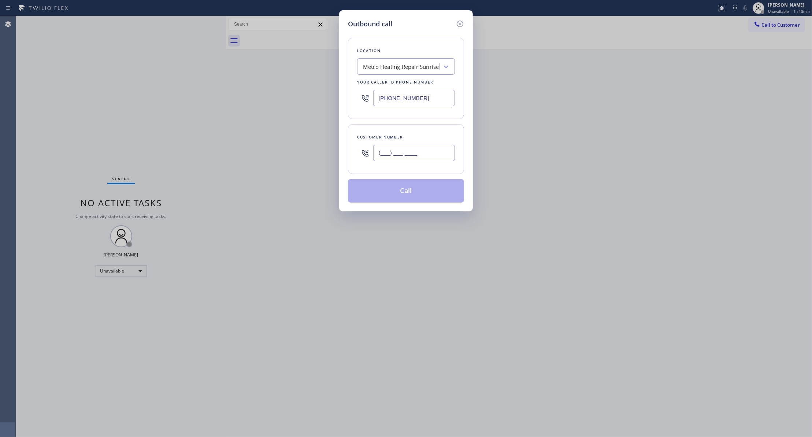
click at [425, 156] on input "(___) ___-____" at bounding box center [414, 153] width 82 height 16
paste input "954) 676-7903"
type input "[PHONE_NUMBER]"
click at [423, 193] on button "Call" at bounding box center [406, 190] width 116 height 23
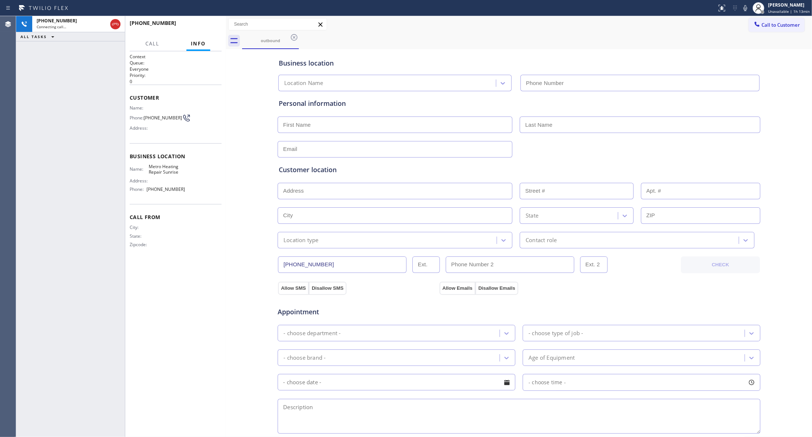
type input "[PHONE_NUMBER]"
click at [118, 26] on icon at bounding box center [115, 24] width 9 height 9
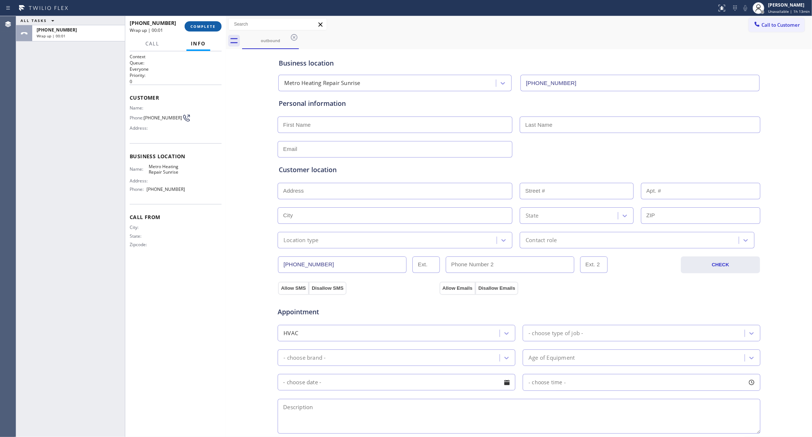
click at [191, 25] on span "COMPLETE" at bounding box center [202, 26] width 25 height 5
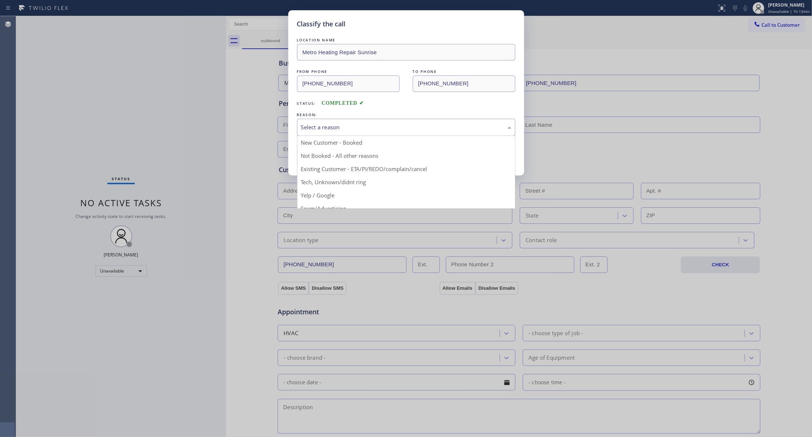
click at [306, 126] on div "Select a reason" at bounding box center [406, 127] width 210 height 8
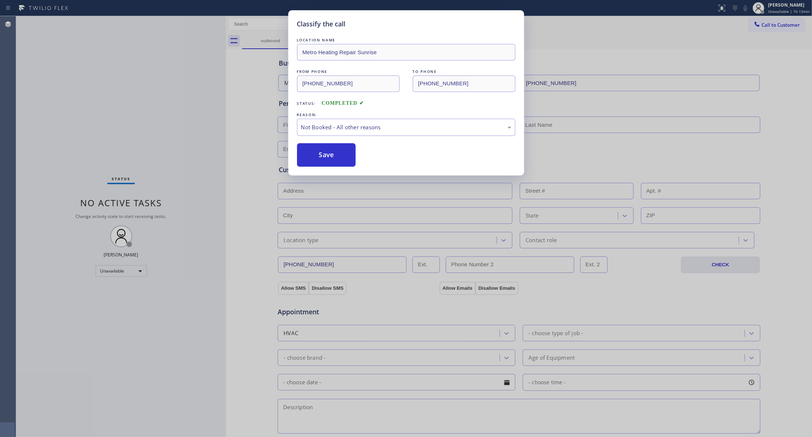
click at [316, 155] on button "Save" at bounding box center [326, 154] width 59 height 23
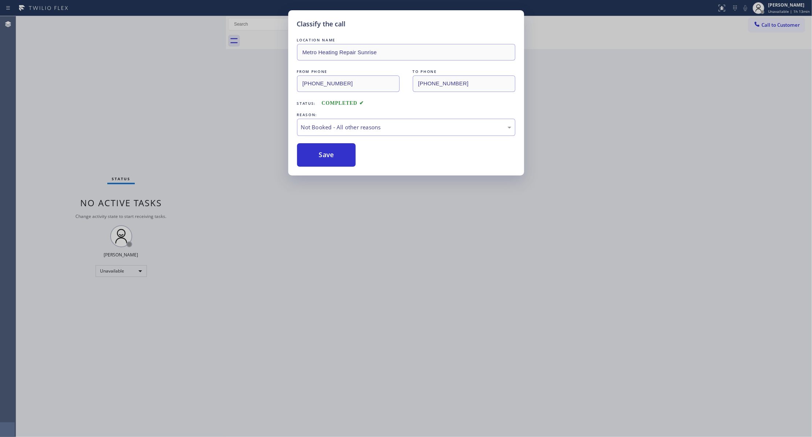
click at [316, 155] on button "Save" at bounding box center [326, 154] width 59 height 23
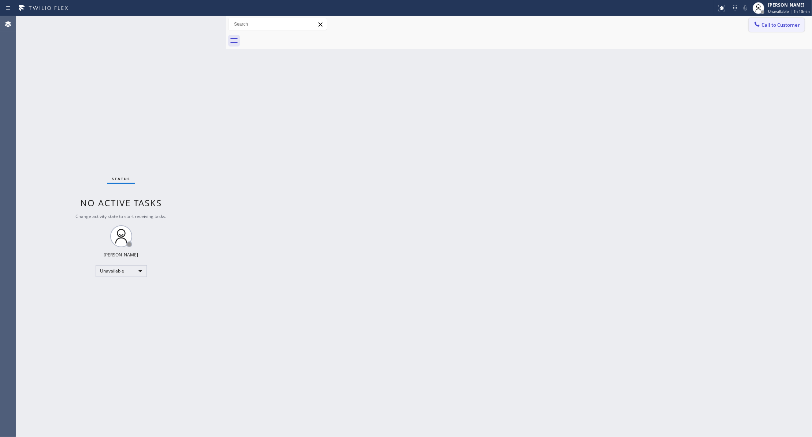
click at [793, 26] on span "Call to Customer" at bounding box center [780, 25] width 38 height 7
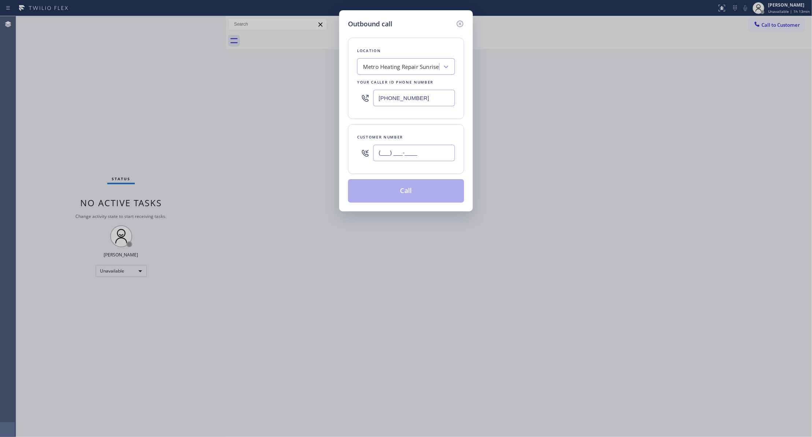
click at [424, 150] on input "(___) ___-____" at bounding box center [414, 153] width 82 height 16
paste input "954) 676-7903"
type input "[PHONE_NUMBER]"
click at [396, 191] on button "Call" at bounding box center [406, 190] width 116 height 23
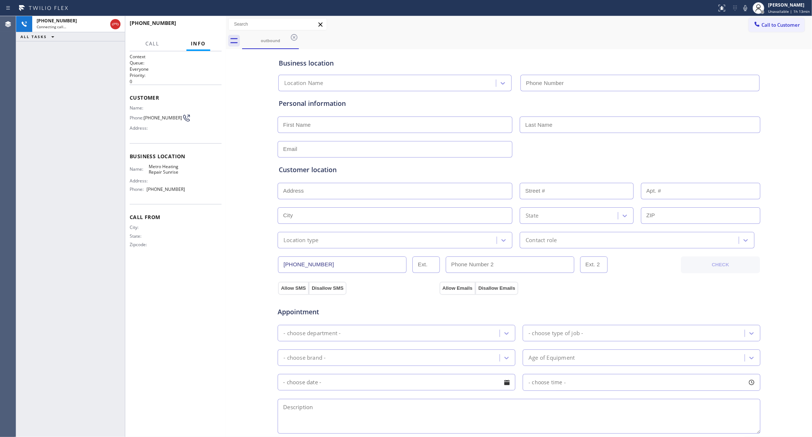
type input "[PHONE_NUMBER]"
click at [116, 22] on icon at bounding box center [115, 24] width 9 height 9
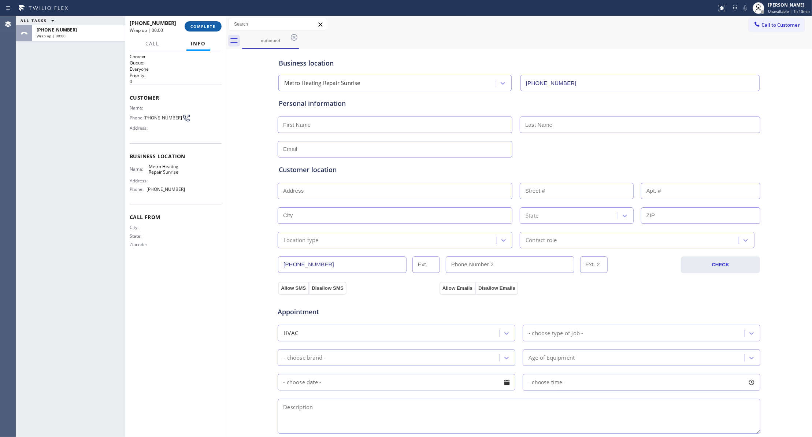
click at [220, 25] on button "COMPLETE" at bounding box center [202, 26] width 37 height 10
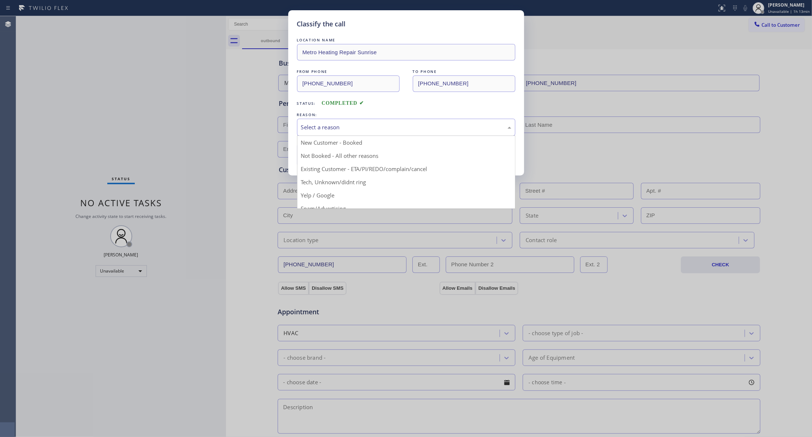
click at [319, 127] on div "Select a reason" at bounding box center [406, 127] width 210 height 8
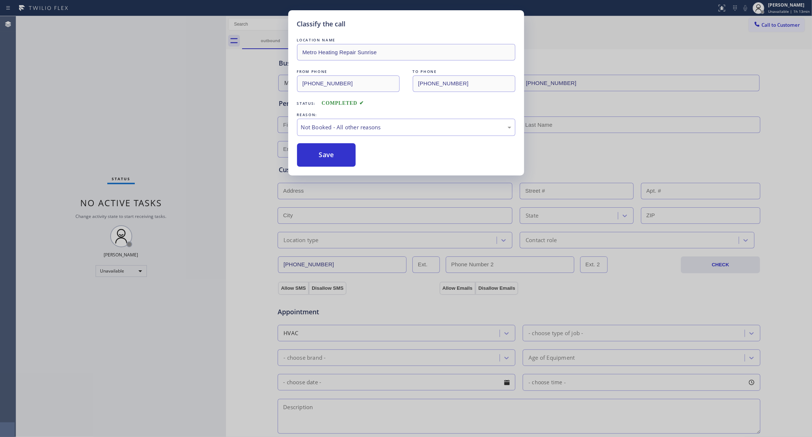
click at [330, 159] on button "Save" at bounding box center [326, 154] width 59 height 23
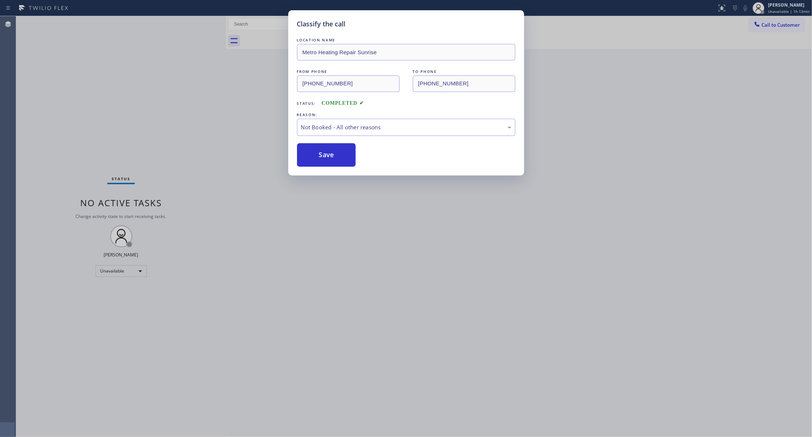
click at [330, 159] on button "Save" at bounding box center [326, 154] width 59 height 23
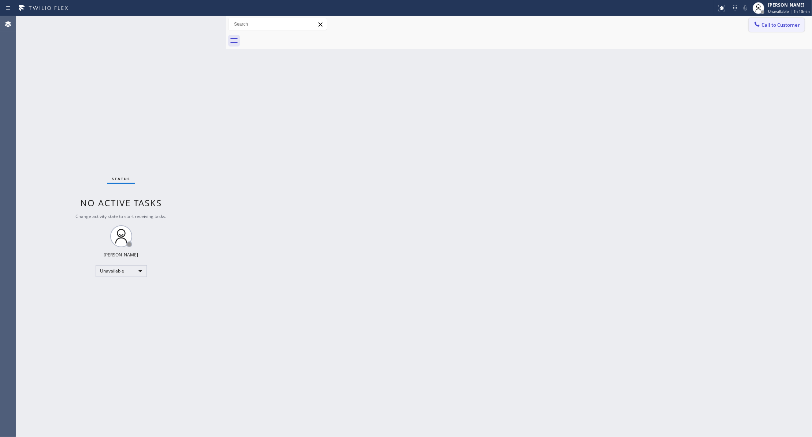
click at [782, 22] on span "Call to Customer" at bounding box center [780, 25] width 38 height 7
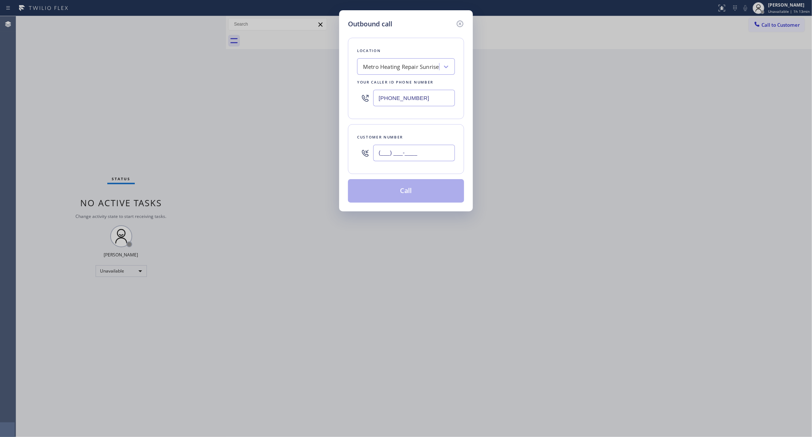
click at [406, 149] on input "(___) ___-____" at bounding box center [414, 153] width 82 height 16
paste input "954) 676-7903"
type input "[PHONE_NUMBER]"
click at [393, 193] on button "Call" at bounding box center [406, 190] width 116 height 23
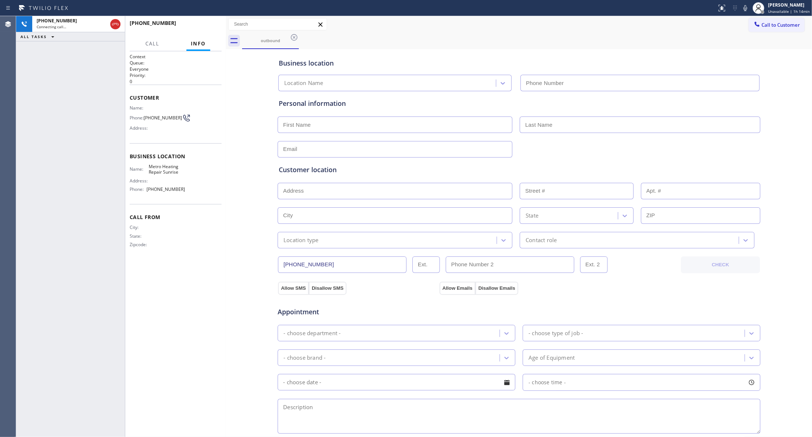
type input "[PHONE_NUMBER]"
click at [173, 22] on div "[PHONE_NUMBER]" at bounding box center [156, 22] width 53 height 7
click at [209, 19] on div "[PHONE_NUMBER] Live | 00:05 HANG UP" at bounding box center [176, 26] width 92 height 19
click at [209, 20] on div "[PHONE_NUMBER] Live | 00:05 HANG UP" at bounding box center [176, 26] width 92 height 19
click at [207, 21] on button "HANG UP" at bounding box center [204, 26] width 34 height 10
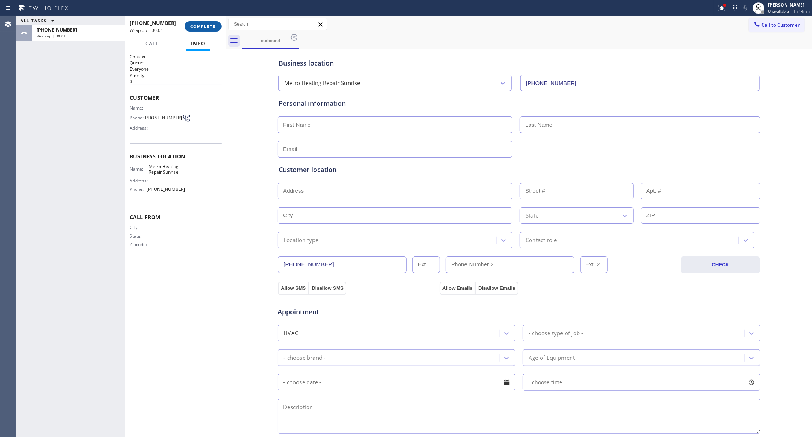
click at [205, 24] on span "COMPLETE" at bounding box center [202, 26] width 25 height 5
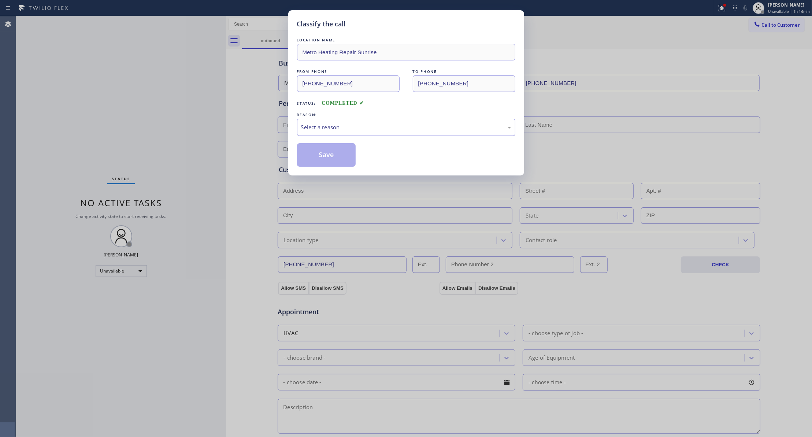
click at [320, 126] on div "Select a reason" at bounding box center [406, 127] width 210 height 8
click at [327, 155] on button "Save" at bounding box center [326, 154] width 59 height 23
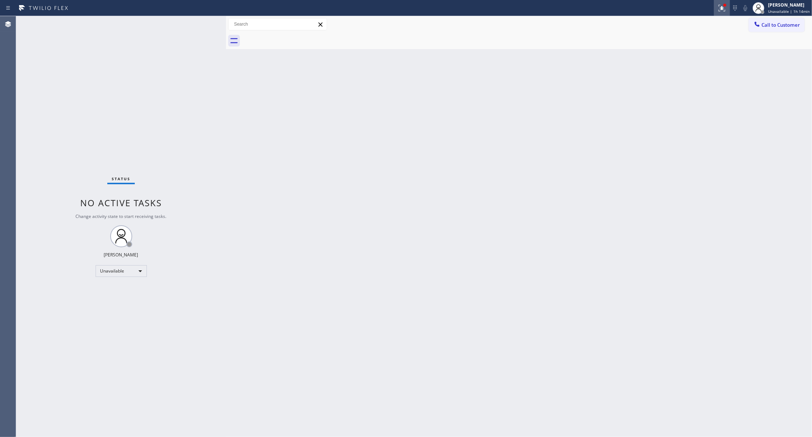
click at [718, 8] on icon at bounding box center [720, 7] width 4 height 5
click at [679, 96] on span "Clear issues" at bounding box center [679, 95] width 34 height 5
click at [779, 23] on span "Call to Customer" at bounding box center [780, 25] width 38 height 7
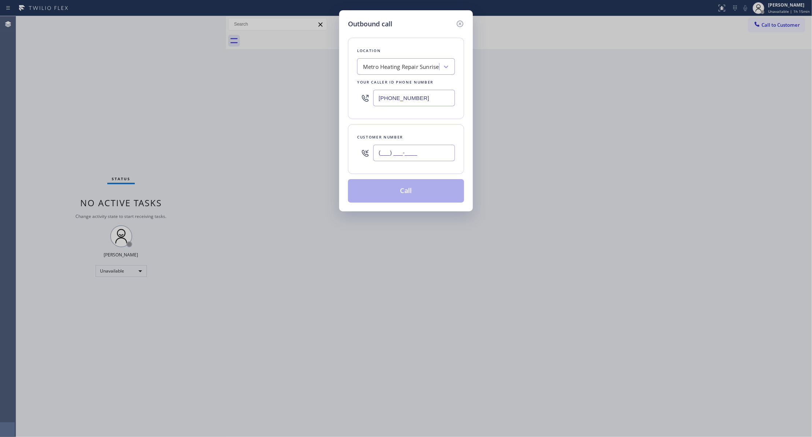
click at [416, 152] on input "(___) ___-____" at bounding box center [414, 153] width 82 height 16
paste input "954) 676-7903"
type input "[PHONE_NUMBER]"
click at [419, 173] on div "Customer number [PHONE_NUMBER]" at bounding box center [406, 149] width 116 height 50
click at [422, 184] on button "Call" at bounding box center [406, 190] width 116 height 23
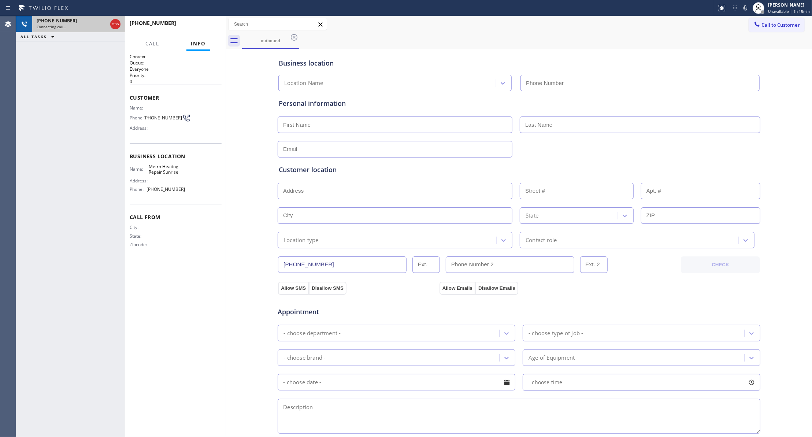
type input "[PHONE_NUMBER]"
click at [114, 24] on icon at bounding box center [115, 24] width 7 height 2
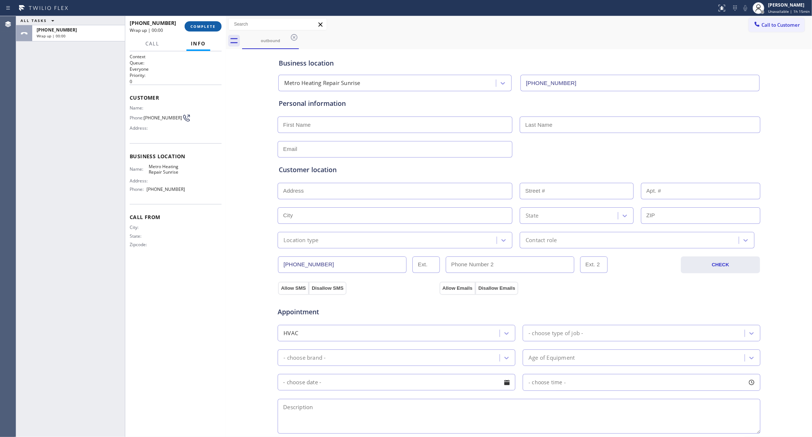
click at [205, 24] on span "COMPLETE" at bounding box center [202, 26] width 25 height 5
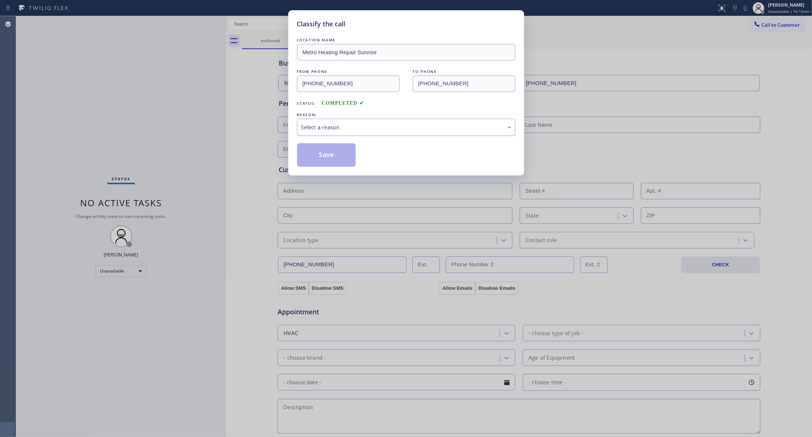
click at [302, 128] on div "Select a reason" at bounding box center [406, 127] width 210 height 8
click at [314, 157] on button "Save" at bounding box center [326, 154] width 59 height 23
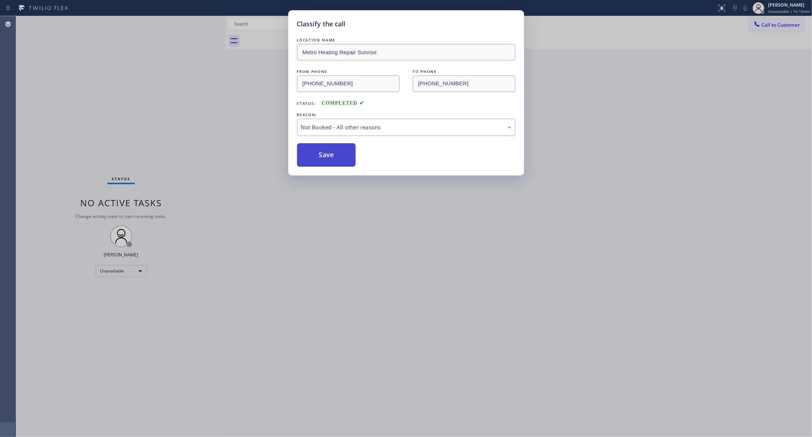
click at [314, 157] on button "Save" at bounding box center [326, 154] width 59 height 23
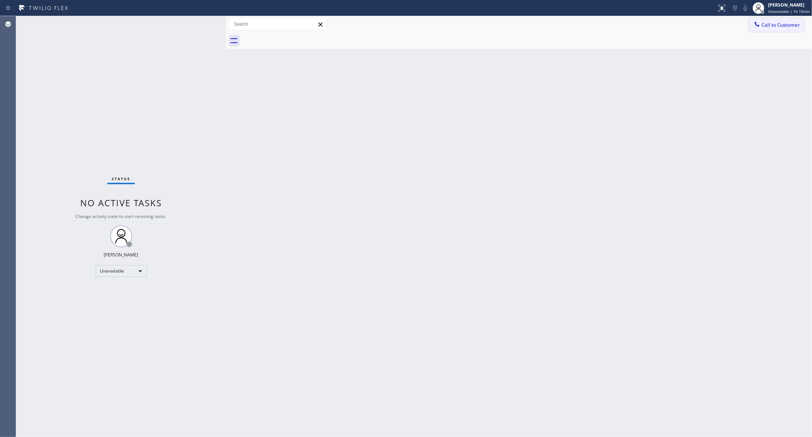
click at [781, 29] on button "Call to Customer" at bounding box center [776, 25] width 56 height 14
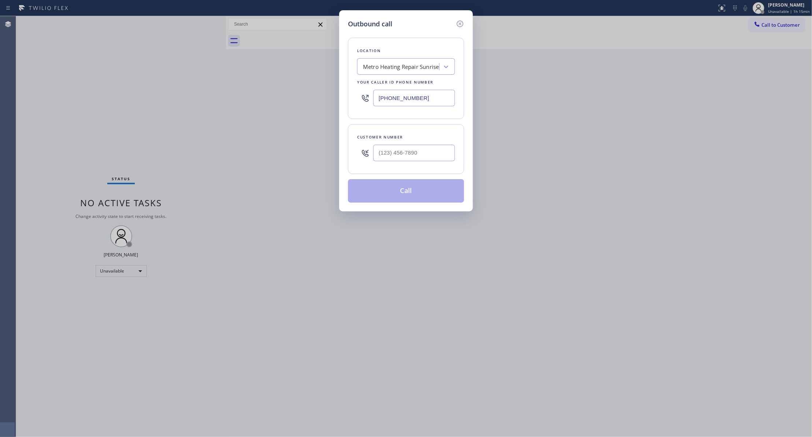
paste input "760) 388-9800"
drag, startPoint x: 427, startPoint y: 92, endPoint x: 202, endPoint y: 93, distance: 224.8
click at [202, 93] on div "Outbound call Location Metro Heating Repair Sunrise Your caller id phone number…" at bounding box center [406, 218] width 812 height 437
type input "[PHONE_NUMBER]"
click at [443, 161] on input "(___) ___-____" at bounding box center [414, 153] width 82 height 16
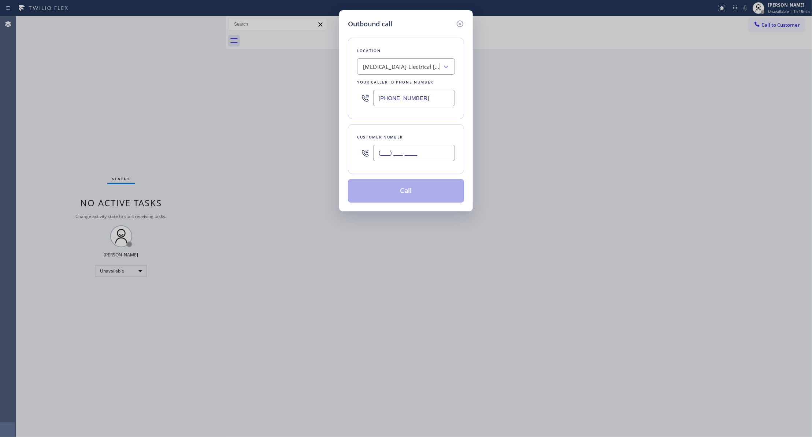
paste input "442) 241-9300"
drag, startPoint x: 422, startPoint y: 156, endPoint x: 343, endPoint y: 156, distance: 78.3
click at [343, 156] on div "Outbound call Location [MEDICAL_DATA] Electrical [GEOGRAPHIC_DATA] Your caller …" at bounding box center [406, 110] width 134 height 201
type input "[PHONE_NUMBER]"
click at [419, 186] on button "Call" at bounding box center [406, 190] width 116 height 23
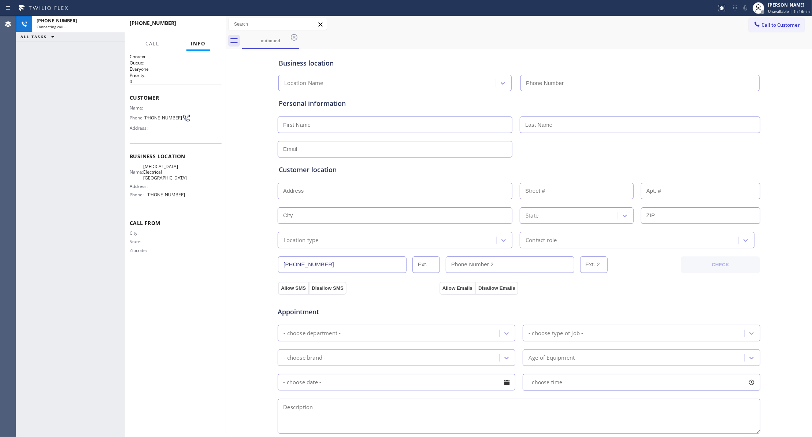
type input "[PHONE_NUMBER]"
click at [210, 27] on span "HANG UP" at bounding box center [204, 26] width 22 height 5
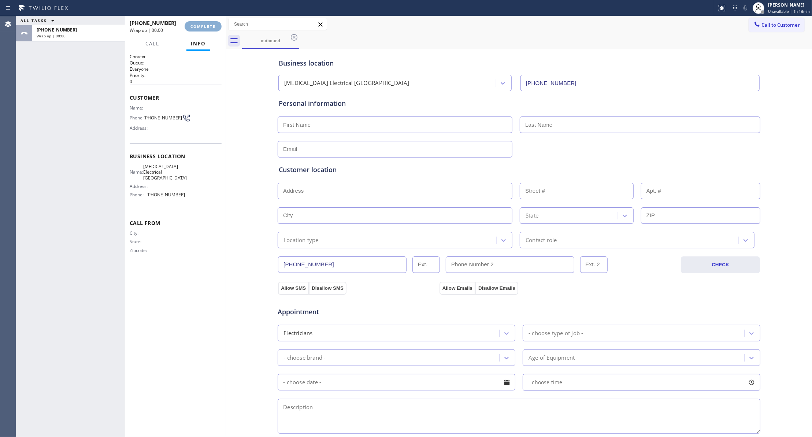
click at [210, 24] on span "COMPLETE" at bounding box center [202, 26] width 25 height 5
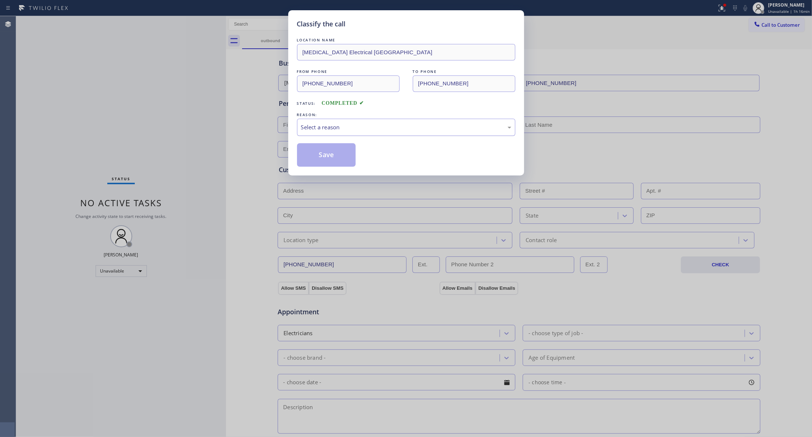
click at [353, 124] on div "Select a reason" at bounding box center [406, 127] width 210 height 8
click at [343, 151] on button "Save" at bounding box center [326, 154] width 59 height 23
drag, startPoint x: 343, startPoint y: 151, endPoint x: 406, endPoint y: 117, distance: 71.1
click at [345, 150] on button "Save" at bounding box center [326, 154] width 59 height 23
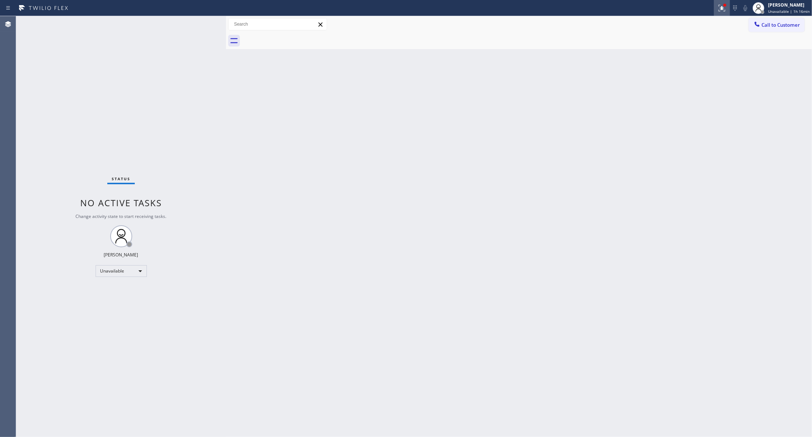
click at [717, 9] on icon at bounding box center [721, 8] width 9 height 9
click at [674, 98] on button "Clear issues" at bounding box center [679, 96] width 86 height 10
click at [790, 23] on span "Call to Customer" at bounding box center [780, 25] width 38 height 7
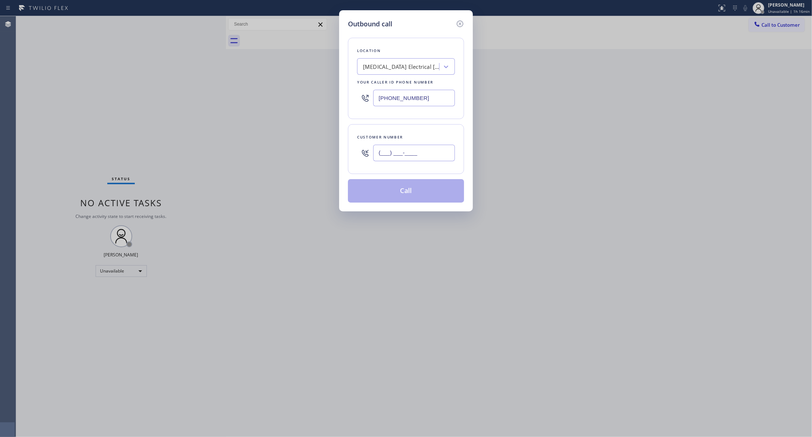
click at [420, 146] on input "(___) ___-____" at bounding box center [414, 153] width 82 height 16
paste input "442) 241-9300"
type input "[PHONE_NUMBER]"
click at [434, 190] on button "Call" at bounding box center [406, 190] width 116 height 23
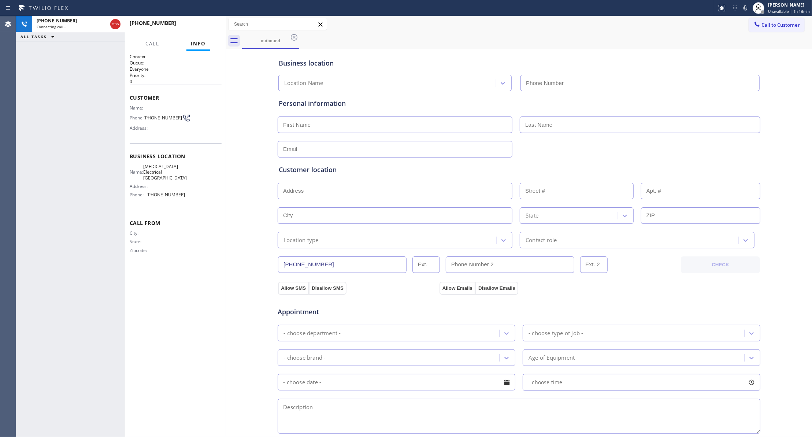
type input "[PHONE_NUMBER]"
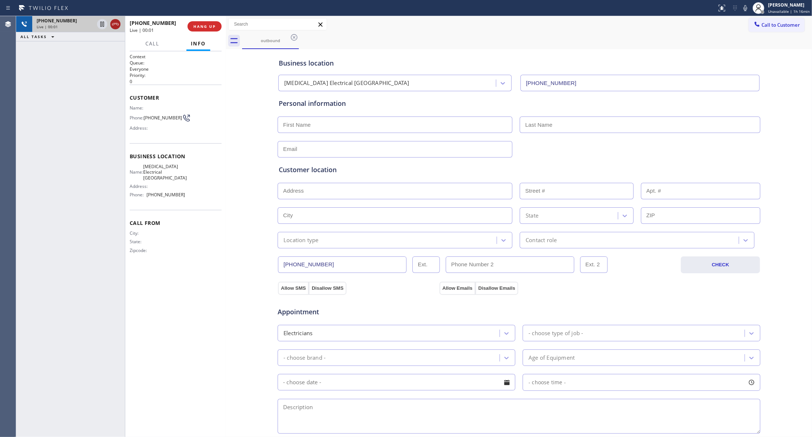
click at [116, 22] on icon at bounding box center [115, 24] width 9 height 9
click at [206, 26] on span "COMPLETE" at bounding box center [202, 26] width 25 height 5
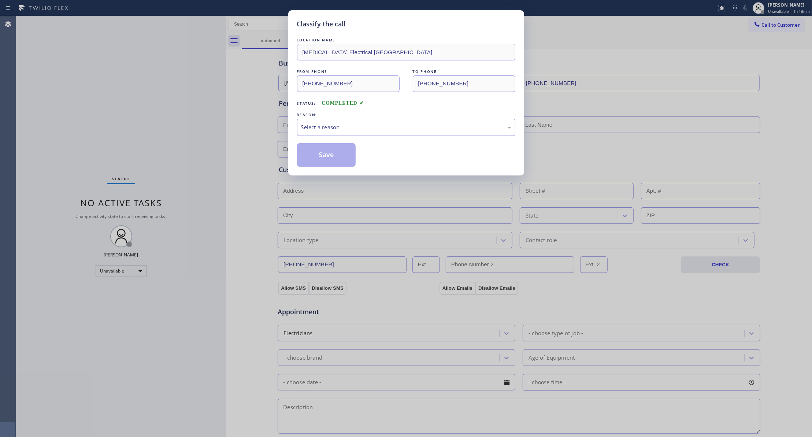
click at [326, 122] on div "Select a reason" at bounding box center [406, 127] width 218 height 17
click at [313, 160] on button "Save" at bounding box center [326, 154] width 59 height 23
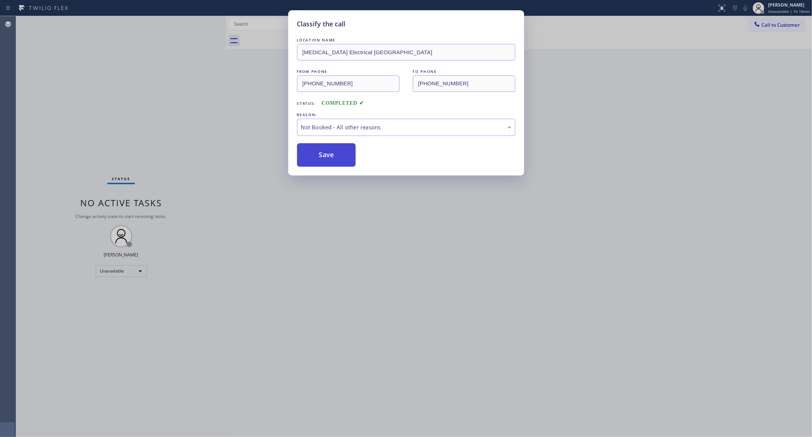
click at [313, 159] on button "Save" at bounding box center [326, 154] width 59 height 23
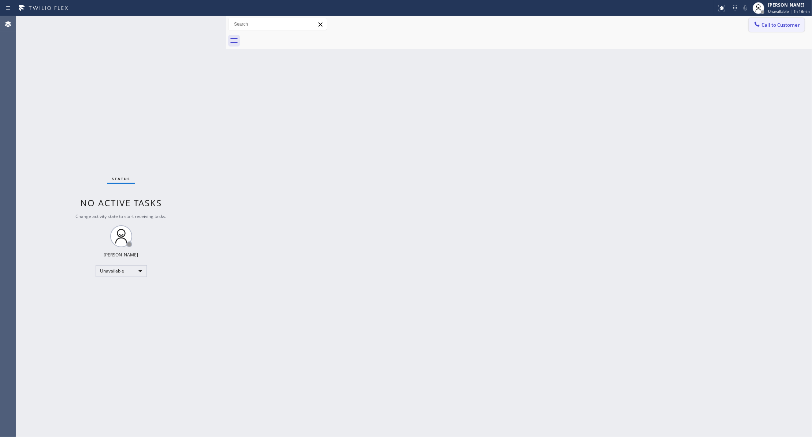
click at [781, 25] on span "Call to Customer" at bounding box center [780, 25] width 38 height 7
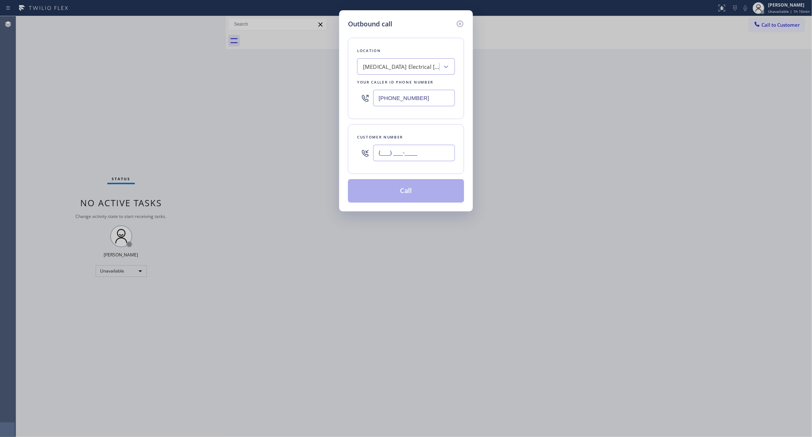
click at [379, 148] on input "(___) ___-____" at bounding box center [414, 153] width 82 height 16
paste input "442) 241-9300"
type input "[PHONE_NUMBER]"
click at [399, 184] on button "Call" at bounding box center [406, 190] width 116 height 23
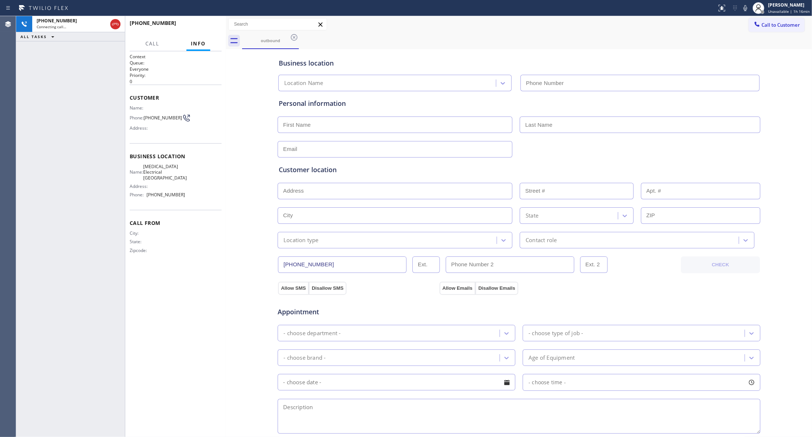
type input "[PHONE_NUMBER]"
drag, startPoint x: 201, startPoint y: 40, endPoint x: 205, endPoint y: 22, distance: 17.7
click at [201, 33] on div "[PHONE_NUMBER] Live | 00:07 HANG UP Call Info [PHONE_NUMBER] Live Context Queue…" at bounding box center [175, 226] width 101 height 421
click at [205, 22] on button "HANG UP" at bounding box center [204, 26] width 34 height 10
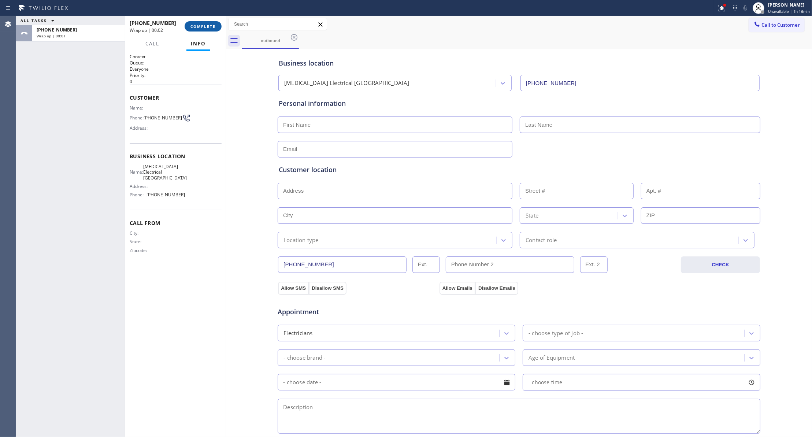
click at [202, 24] on span "COMPLETE" at bounding box center [202, 26] width 25 height 5
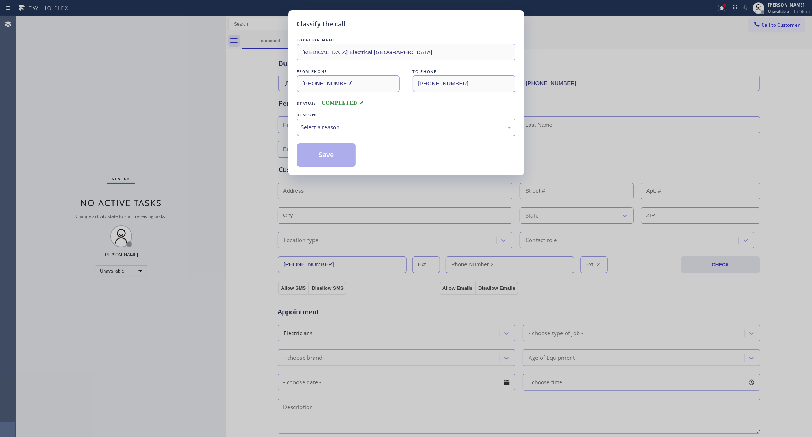
drag, startPoint x: 350, startPoint y: 118, endPoint x: 342, endPoint y: 125, distance: 11.2
click at [349, 118] on div "REASON:" at bounding box center [406, 115] width 218 height 8
click at [338, 130] on div "Select a reason" at bounding box center [406, 127] width 210 height 8
click at [310, 156] on button "Save" at bounding box center [326, 154] width 59 height 23
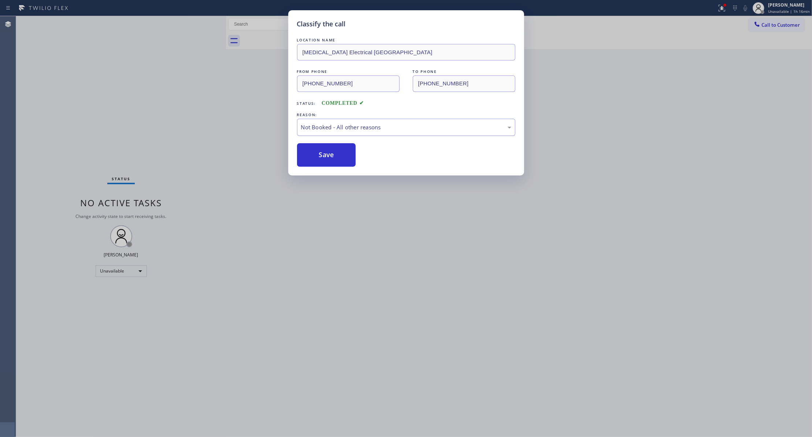
drag, startPoint x: 312, startPoint y: 155, endPoint x: 407, endPoint y: 129, distance: 98.7
click at [320, 154] on button "Save" at bounding box center [326, 154] width 59 height 23
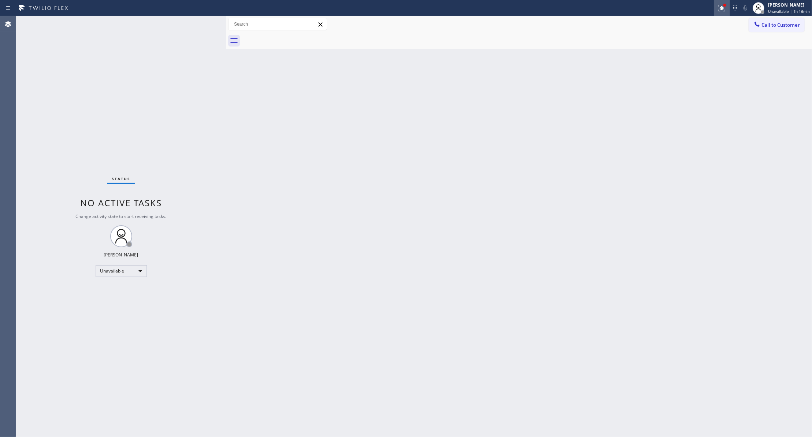
click at [717, 8] on icon at bounding box center [721, 8] width 9 height 9
drag, startPoint x: 689, startPoint y: 93, endPoint x: 738, endPoint y: 66, distance: 56.2
click at [689, 92] on button "Clear issues" at bounding box center [679, 96] width 86 height 10
click at [768, 27] on span "Call to Customer" at bounding box center [780, 25] width 38 height 7
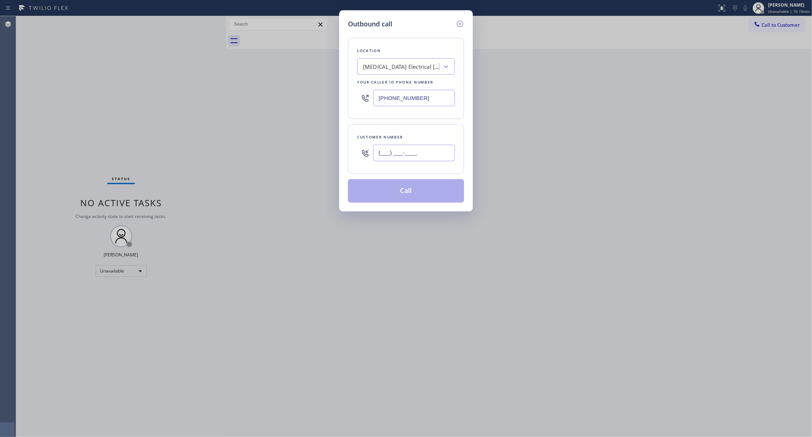
click at [403, 157] on input "(___) ___-____" at bounding box center [414, 153] width 82 height 16
paste input "442) 241-9300"
type input "[PHONE_NUMBER]"
click at [426, 202] on button "Call" at bounding box center [406, 190] width 116 height 23
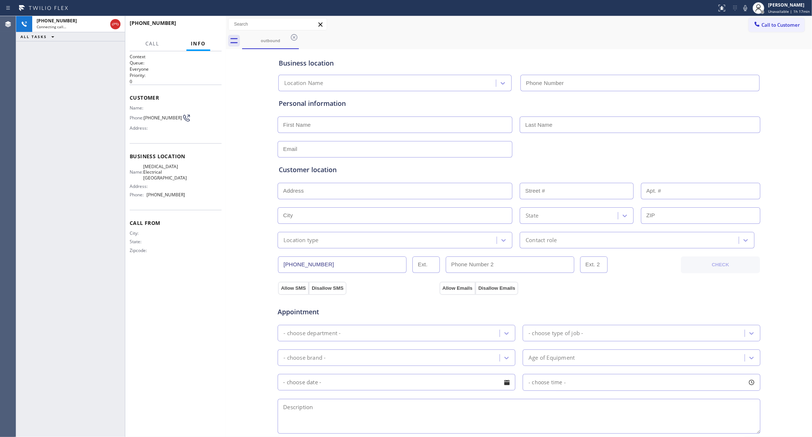
type input "[PHONE_NUMBER]"
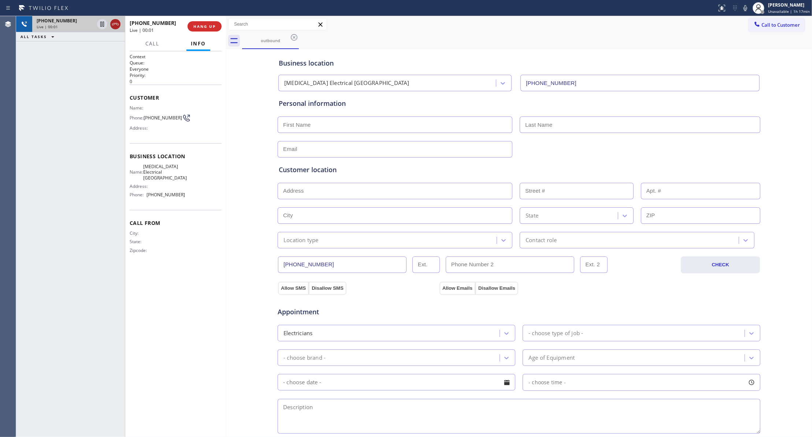
click at [118, 23] on icon at bounding box center [115, 24] width 9 height 9
drag, startPoint x: 198, startPoint y: 30, endPoint x: 201, endPoint y: 24, distance: 6.9
click at [198, 29] on button "COMPLETE" at bounding box center [202, 26] width 37 height 10
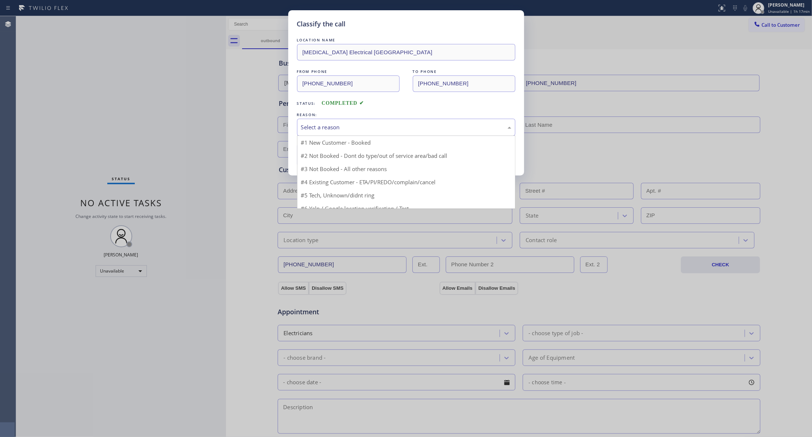
click at [348, 127] on div "Select a reason" at bounding box center [406, 127] width 210 height 8
click at [340, 153] on button "Save" at bounding box center [326, 154] width 59 height 23
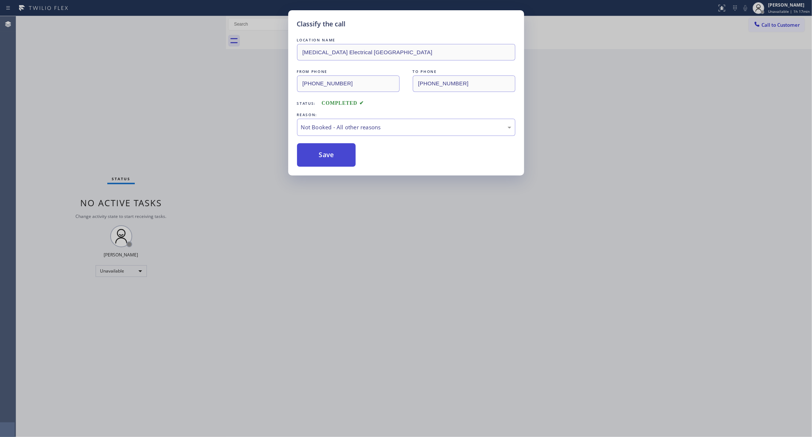
click at [341, 153] on button "Save" at bounding box center [326, 154] width 59 height 23
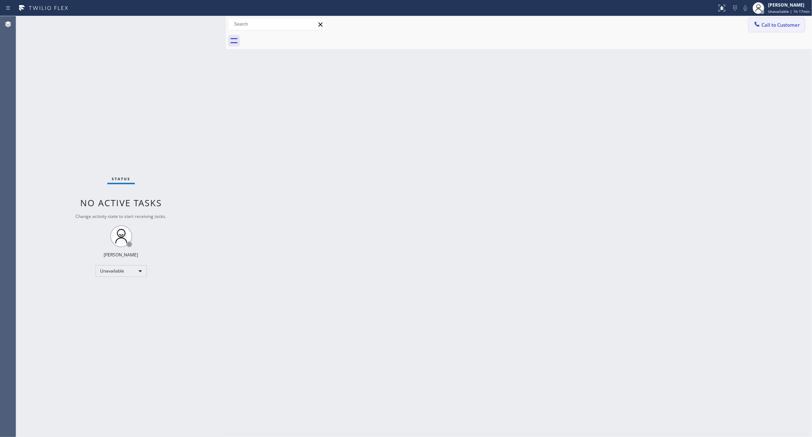
click at [775, 26] on span "Call to Customer" at bounding box center [780, 25] width 38 height 7
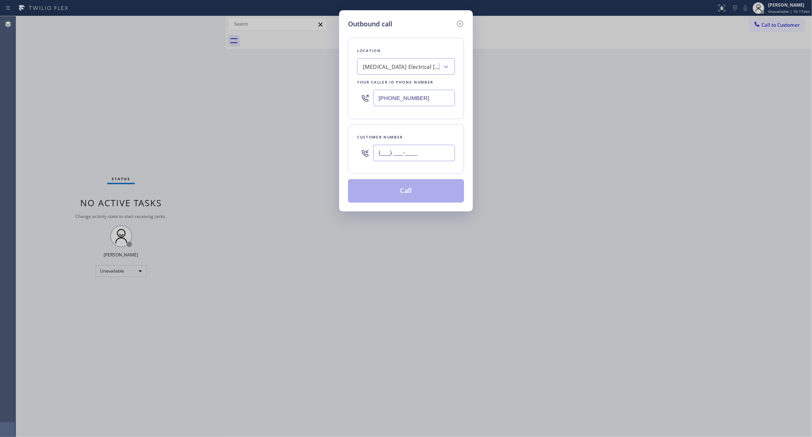
click at [428, 148] on input "(___) ___-____" at bounding box center [414, 153] width 82 height 16
paste input "442) 241-9300"
type input "[PHONE_NUMBER]"
click at [422, 192] on button "Call" at bounding box center [406, 190] width 116 height 23
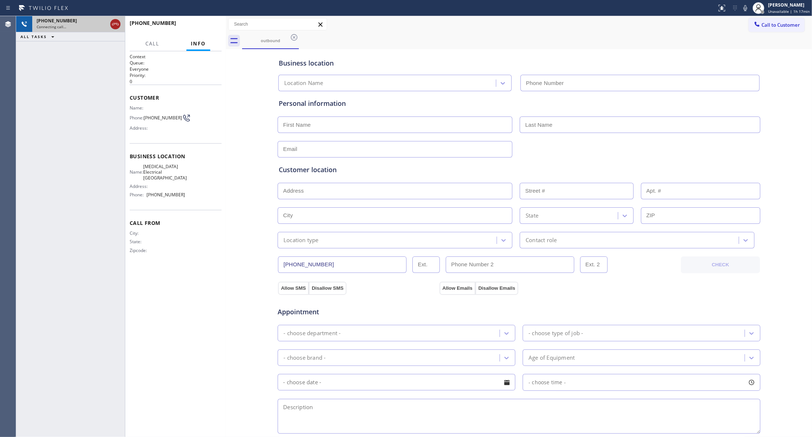
type input "[PHONE_NUMBER]"
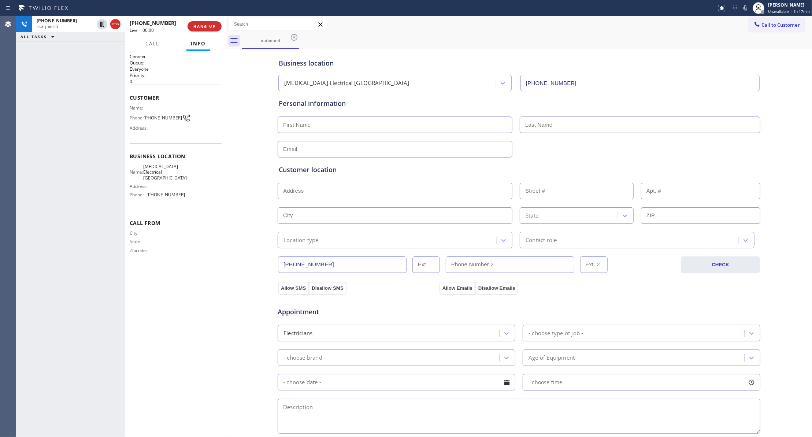
drag, startPoint x: 114, startPoint y: 22, endPoint x: 129, endPoint y: 19, distance: 15.3
click at [114, 22] on icon at bounding box center [115, 24] width 9 height 9
click at [211, 21] on button "HANG UP" at bounding box center [204, 26] width 34 height 10
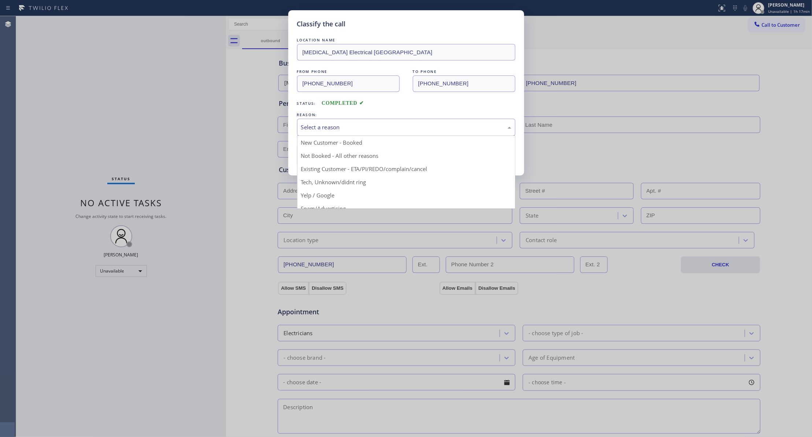
click at [317, 124] on div "Select a reason" at bounding box center [406, 127] width 210 height 8
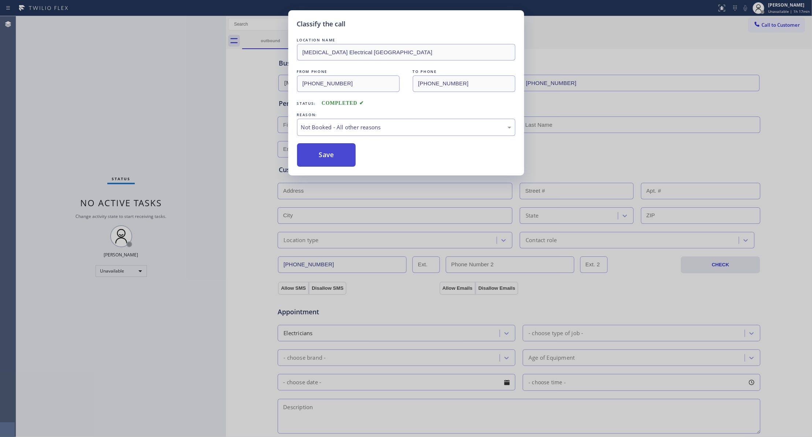
click at [327, 158] on button "Save" at bounding box center [326, 154] width 59 height 23
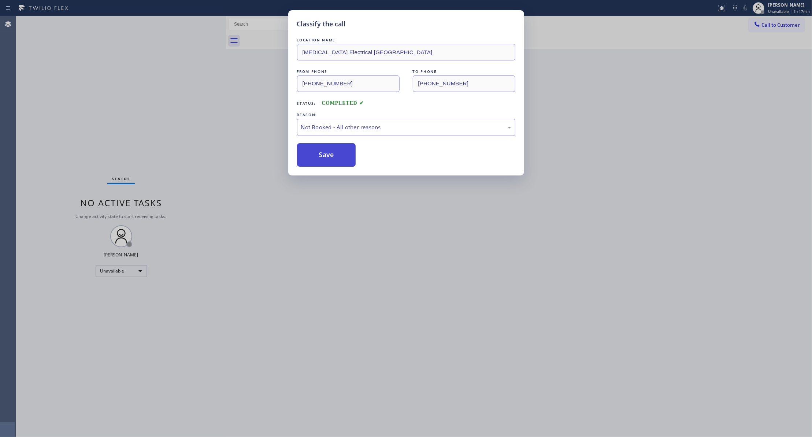
click at [327, 158] on button "Save" at bounding box center [326, 154] width 59 height 23
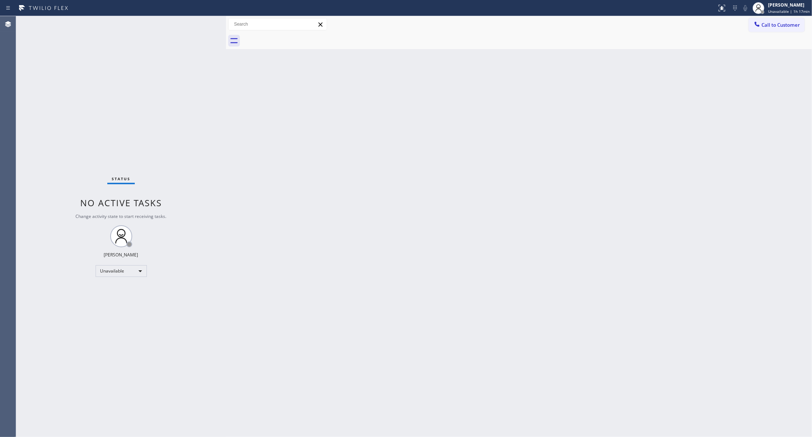
click at [778, 27] on span "Call to Customer" at bounding box center [780, 25] width 38 height 7
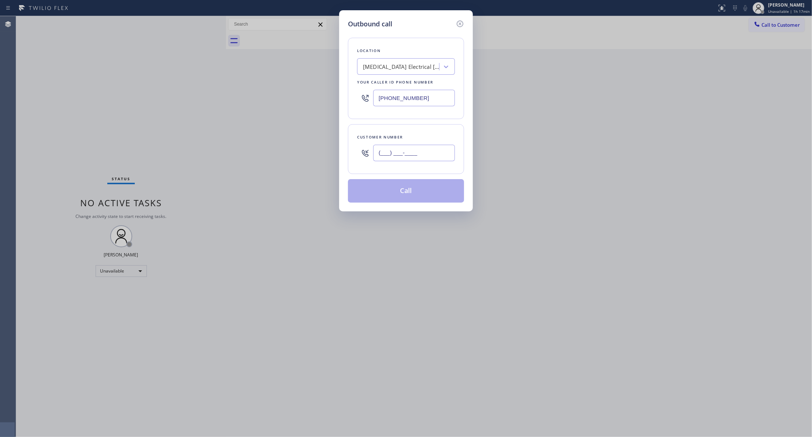
click at [428, 156] on input "(___) ___-____" at bounding box center [414, 153] width 82 height 16
paste input "442) 241-9300"
type input "[PHONE_NUMBER]"
click at [416, 194] on button "Call" at bounding box center [406, 190] width 116 height 23
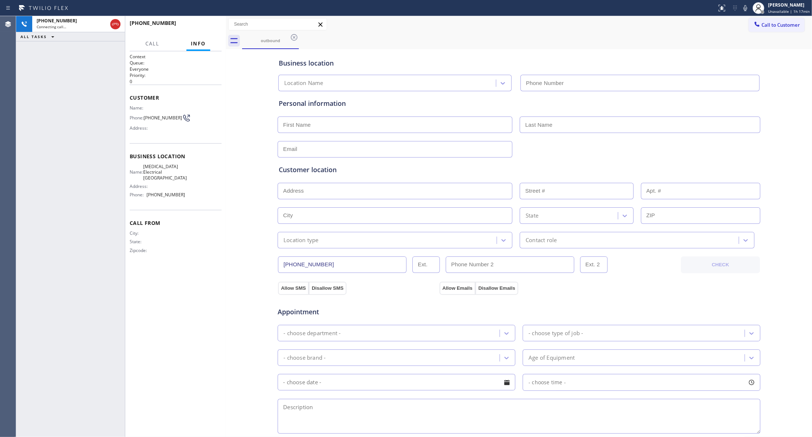
type input "[PHONE_NUMBER]"
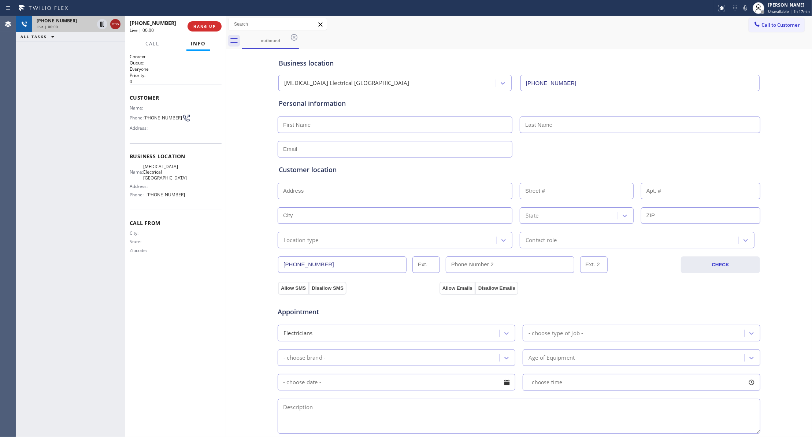
click at [114, 28] on icon at bounding box center [115, 24] width 9 height 9
drag, startPoint x: 223, startPoint y: 28, endPoint x: 208, endPoint y: 26, distance: 14.4
click at [216, 27] on div "[PHONE_NUMBER] Wrap up | 00:00 COMPLETE" at bounding box center [175, 26] width 101 height 20
click at [208, 26] on span "COMPLETE" at bounding box center [202, 26] width 25 height 5
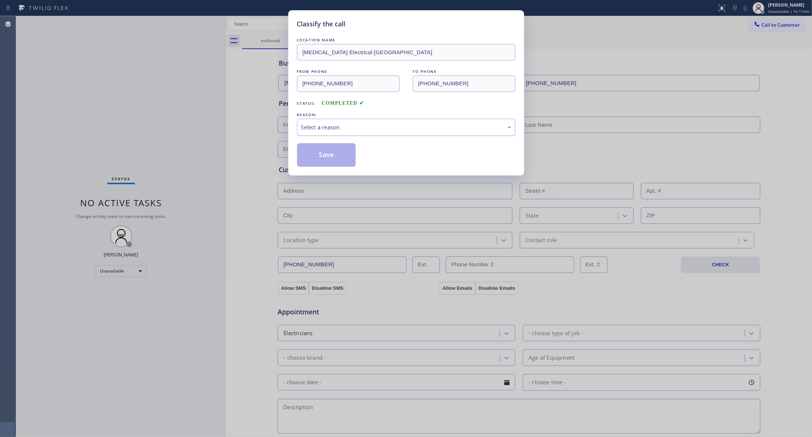
click at [328, 125] on div "Select a reason" at bounding box center [406, 127] width 210 height 8
click at [324, 157] on button "Save" at bounding box center [326, 154] width 59 height 23
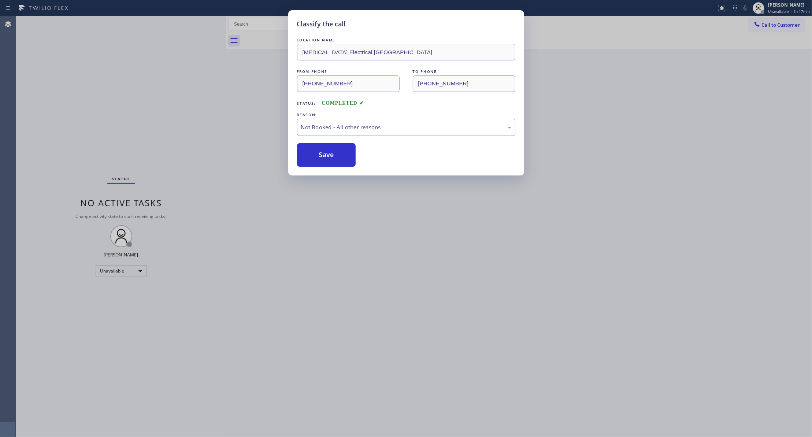
click at [324, 157] on button "Save" at bounding box center [326, 154] width 59 height 23
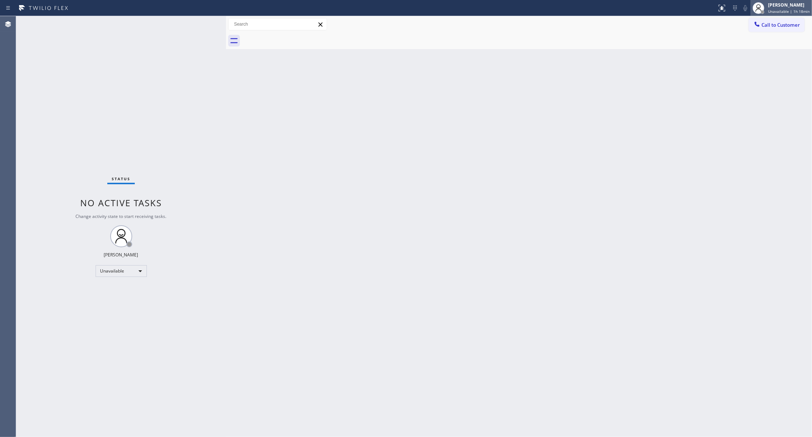
click at [777, 11] on span "Unavailable | 1h 18min" at bounding box center [789, 11] width 42 height 5
click at [756, 59] on button "Break" at bounding box center [774, 58] width 73 height 10
